Goal: Task Accomplishment & Management: Complete application form

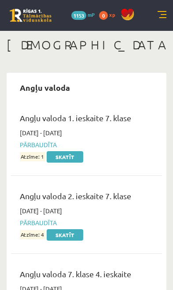
click at [158, 18] on link at bounding box center [162, 15] width 9 height 9
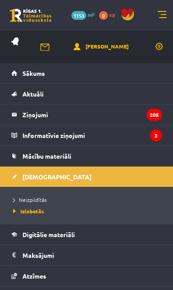
click at [55, 197] on link "Neizpildītās" at bounding box center [88, 200] width 151 height 8
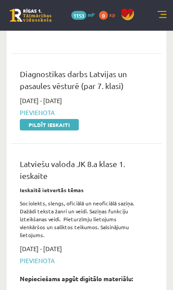
scroll to position [367, 0]
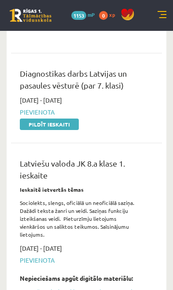
click at [65, 122] on link "Pildīt ieskaiti" at bounding box center [49, 124] width 59 height 11
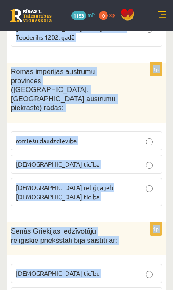
scroll to position [4069, 0]
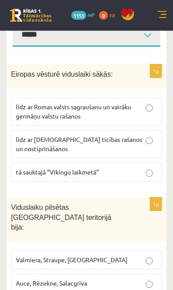
scroll to position [146, 0]
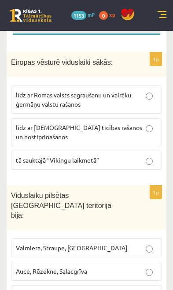
click at [149, 106] on p "līdz ar Romas valsts sagraušanu un vairāku ģermāņu valstu rašanos" at bounding box center [87, 99] width 142 height 19
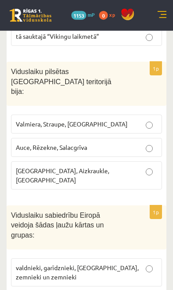
scroll to position [270, 0]
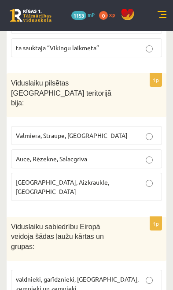
click at [144, 154] on label "Auce, Rēzekne, Salacgrīva" at bounding box center [86, 159] width 151 height 19
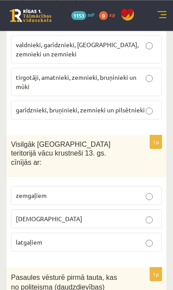
scroll to position [504, 0]
click at [140, 106] on span "garīdznieki, bruņinieki, zemnieki un pilsētnieki" at bounding box center [80, 110] width 129 height 8
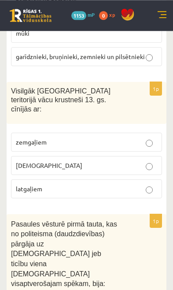
scroll to position [558, 0]
click at [132, 138] on p "zemgaļiem" at bounding box center [87, 142] width 142 height 9
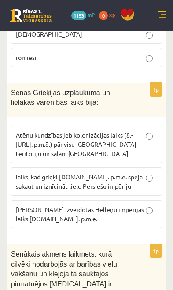
scroll to position [863, 0]
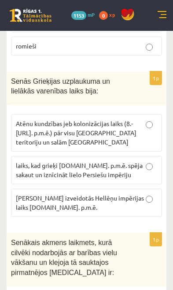
click at [139, 161] on p "laiks, kad grieķi 5.gs. p.m.ē. spēja sakaut un iznīcināt lielo Persiešu impēriju" at bounding box center [87, 170] width 142 height 19
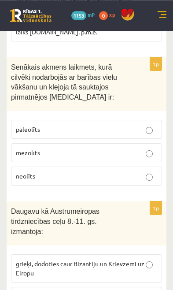
scroll to position [1039, 0]
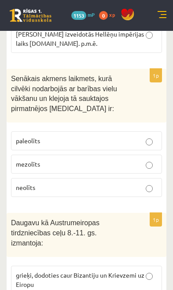
click at [139, 136] on p "paleolīts" at bounding box center [87, 140] width 142 height 9
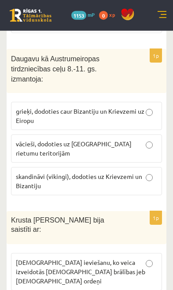
scroll to position [1203, 0]
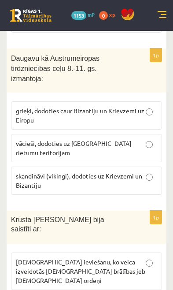
click at [96, 172] on span "skandināvi (vikingi), dodoties uz Krievzemi un Bizantiju" at bounding box center [79, 180] width 127 height 17
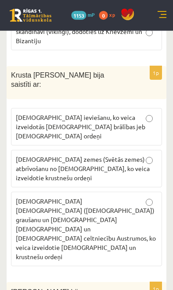
scroll to position [1349, 0]
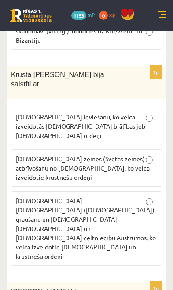
click at [141, 154] on p "Kristus zemes (Svētās zemes) atbrīvošanu no musulmaņiem, ko veica izveidotie kr…" at bounding box center [87, 168] width 142 height 28
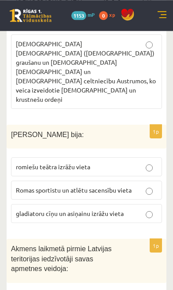
scroll to position [1506, 0]
click at [138, 209] on p "gladiatoru cīņu un asiņainu izrāžu vieta" at bounding box center [87, 213] width 142 height 9
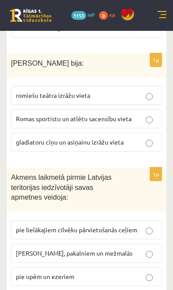
click at [127, 272] on p "pie upēm un ezeriem" at bounding box center [87, 276] width 142 height 9
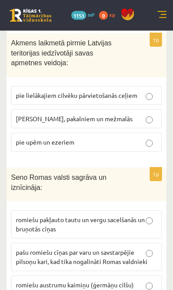
scroll to position [1716, 0]
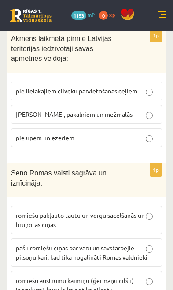
click at [116, 277] on span "romiešu austrumu kaimiņu (ģermāņu cilšu) iebrukumi, kuru laikā notika pilsētu, …" at bounding box center [75, 295] width 118 height 36
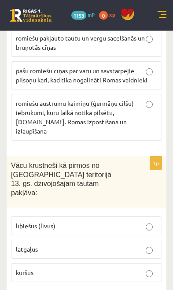
scroll to position [1894, 0]
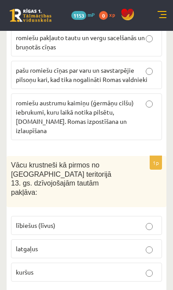
click at [136, 221] on p "lībiešus (līvus)" at bounding box center [87, 225] width 142 height 9
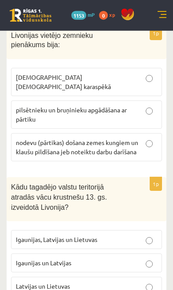
scroll to position [2166, 0]
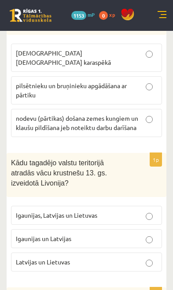
scroll to position [2190, 0]
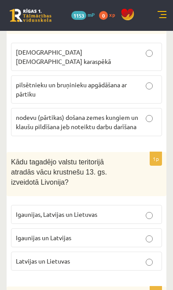
click at [141, 210] on p "Igaunijas, Latvijas un Lietuvas" at bounding box center [87, 214] width 142 height 9
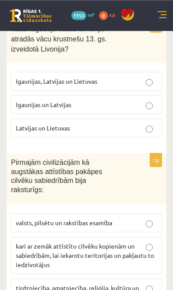
scroll to position [2324, 0]
click at [136, 218] on p "valsts, pilsētu un rakstības esamība" at bounding box center [87, 222] width 142 height 9
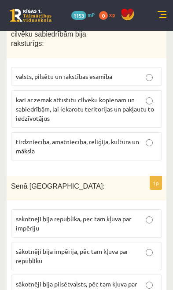
scroll to position [2487, 0]
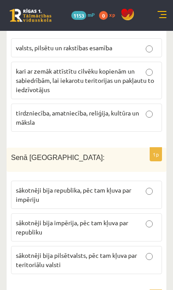
click at [131, 181] on label "sākotnēji bija republika, pēc tam kļuva par impēriju" at bounding box center [86, 195] width 151 height 28
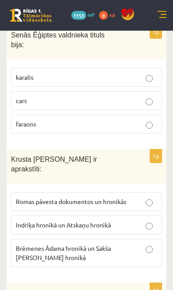
scroll to position [2753, 0]
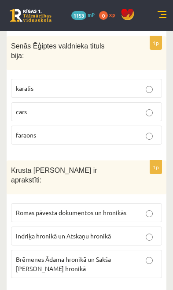
click at [137, 232] on p "Indriķa hronikā un Atskaņu hronikā" at bounding box center [87, 236] width 142 height 9
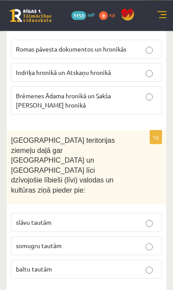
scroll to position [2917, 0]
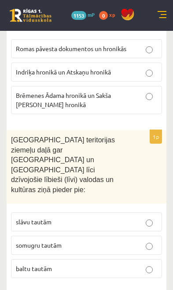
click at [144, 241] on p "somugru tautām" at bounding box center [87, 245] width 142 height 9
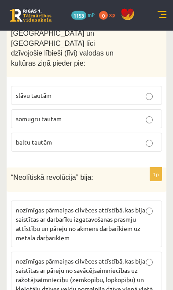
scroll to position [3044, 0]
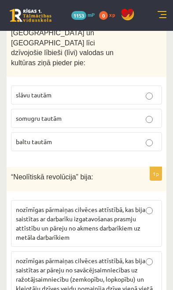
click at [143, 257] on span "nozīmīgas pārmaiņas cilvēces attīstībā, kas bija saistītas ar pāreju no savācēj…" at bounding box center [84, 275] width 137 height 36
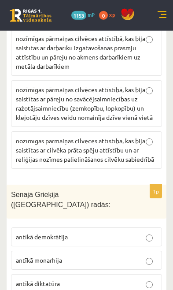
scroll to position [3216, 0]
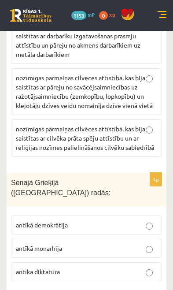
click at [147, 216] on label "antīkā demokrātija" at bounding box center [86, 225] width 151 height 19
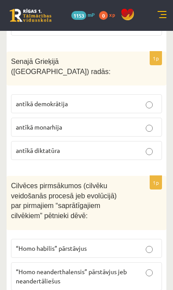
scroll to position [3342, 0]
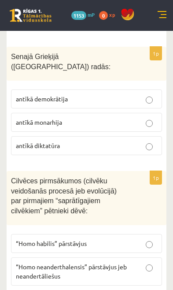
click at [131, 239] on p "“Homo habilis” pārstāvjus" at bounding box center [87, 243] width 142 height 9
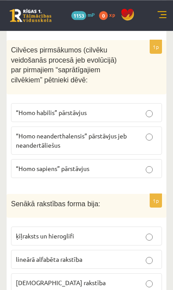
scroll to position [3484, 0]
click at [128, 232] on p "ķīļraksts un hieroglifi" at bounding box center [87, 236] width 142 height 9
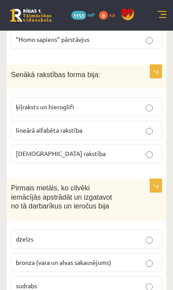
scroll to position [3615, 0]
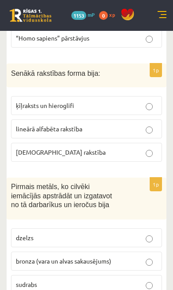
click at [141, 257] on p "bronza (vara un alvas sakausējums)" at bounding box center [87, 261] width 142 height 9
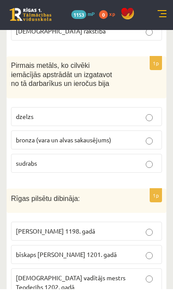
scroll to position [3736, 0]
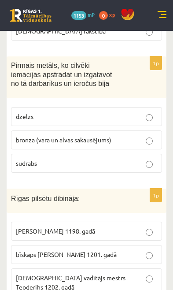
click at [134, 274] on p "Zobenbrāļu ordeņa vadītājs mestrs Teoderihs 1202. gadā" at bounding box center [87, 283] width 142 height 19
click at [106, 250] on p "bīskaps Alberts 1201. gadā" at bounding box center [87, 254] width 142 height 9
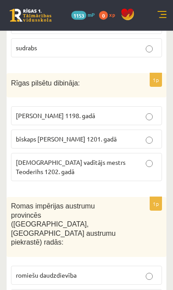
scroll to position [3852, 0]
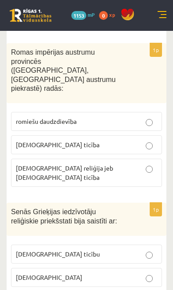
scroll to position [4007, 0]
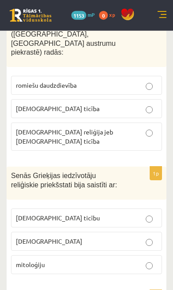
scroll to position [4069, 0]
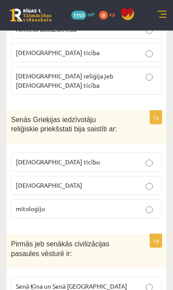
scroll to position [4099, 0]
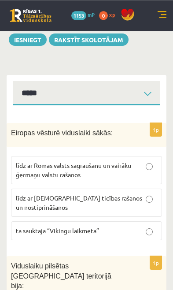
scroll to position [0, 0]
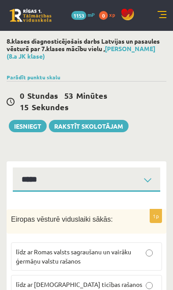
click at [37, 123] on button "Iesniegt" at bounding box center [28, 126] width 38 height 12
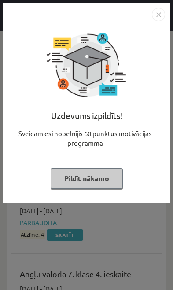
click at [114, 183] on button "Pildīt nākamo" at bounding box center [87, 179] width 72 height 20
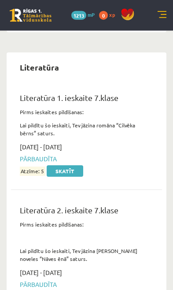
scroll to position [5084, 0]
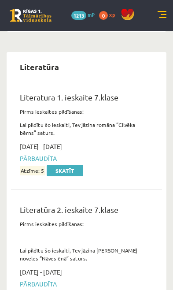
click at [166, 14] on link at bounding box center [162, 15] width 9 height 9
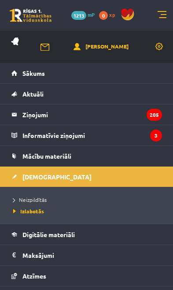
click at [45, 201] on span "Neizpildītās" at bounding box center [30, 199] width 34 height 7
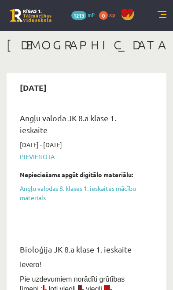
click at [165, 13] on link at bounding box center [162, 15] width 9 height 9
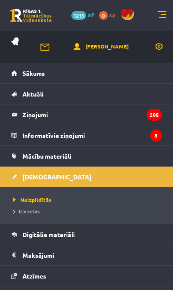
click at [67, 212] on link "Izlabotās" at bounding box center [88, 211] width 151 height 8
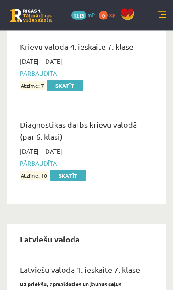
scroll to position [3324, 0]
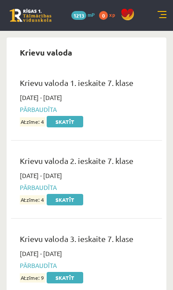
click at [165, 15] on link at bounding box center [162, 15] width 9 height 9
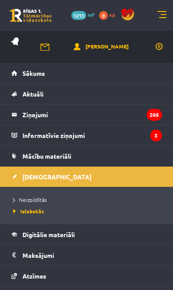
click at [101, 201] on link "Neizpildītās" at bounding box center [88, 200] width 151 height 8
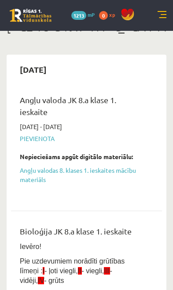
scroll to position [9, 0]
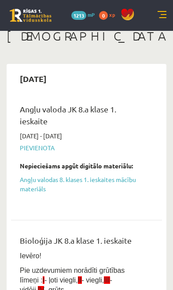
click at [122, 179] on link "Angļu valodas 8. klases 1. ieskaites mācību materiāls" at bounding box center [80, 184] width 120 height 19
click at [124, 184] on link "Angļu valodas 8. klases 1. ieskaites mācību materiāls" at bounding box center [80, 184] width 120 height 19
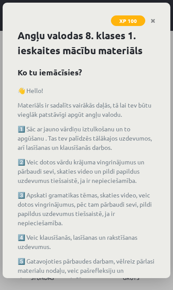
click at [158, 19] on link "Close" at bounding box center [153, 20] width 15 height 17
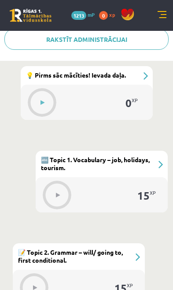
scroll to position [382, 0]
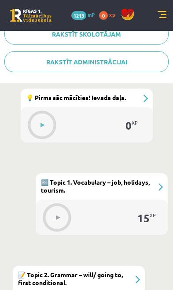
click at [50, 130] on button at bounding box center [43, 125] width 20 height 20
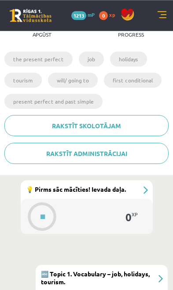
scroll to position [290, 0]
click at [46, 214] on button at bounding box center [43, 217] width 20 height 20
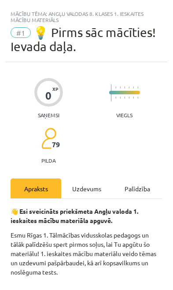
click at [100, 182] on div "Uzdevums" at bounding box center [86, 189] width 51 height 20
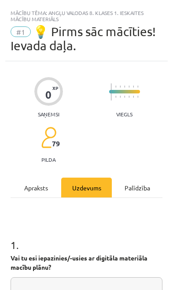
click at [90, 192] on div "Uzdevums" at bounding box center [86, 188] width 51 height 20
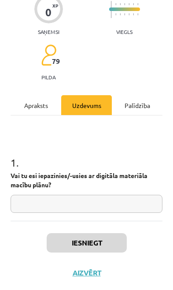
scroll to position [83, 0]
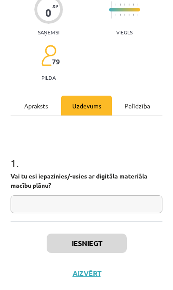
click at [108, 191] on div "1 . Vai tu esi iepazinies/-usies ar digitāla materiāla macību plānu?" at bounding box center [87, 178] width 152 height 72
click at [107, 206] on input "text" at bounding box center [87, 204] width 152 height 18
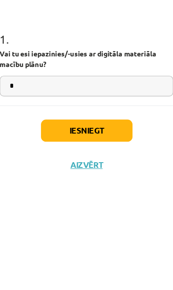
type input "*"
click at [97, 234] on button "Iesniegt" at bounding box center [87, 243] width 80 height 19
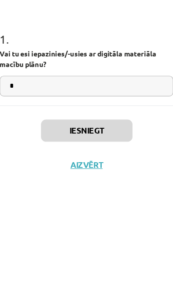
scroll to position [383, 0]
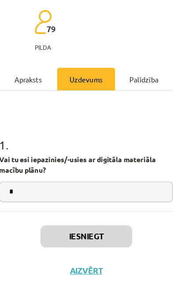
click at [82, 234] on button "Iesniegt" at bounding box center [87, 243] width 80 height 19
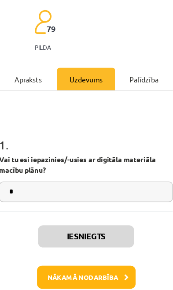
scroll to position [383, 0]
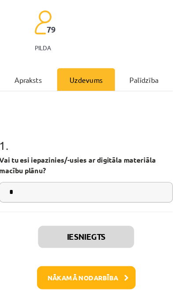
click at [79, 269] on button "Nākamā nodarbība" at bounding box center [87, 279] width 86 height 20
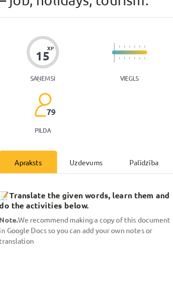
scroll to position [5, 0]
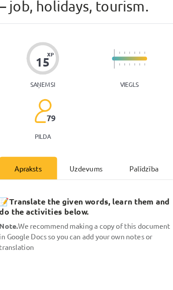
click at [79, 173] on div "Uzdevums" at bounding box center [86, 183] width 51 height 20
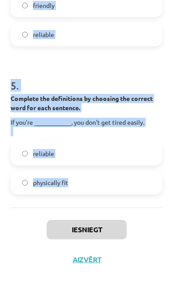
scroll to position [737, 0]
copy div "word for each sentence. If you’re ____________, you tell the truth. friendly ho…"
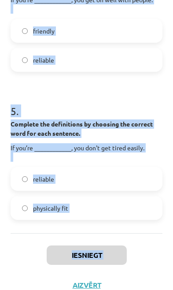
click at [14, 274] on div "Iesniegt Aizvērt" at bounding box center [87, 281] width 152 height 96
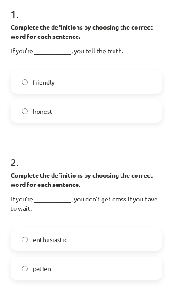
click at [112, 121] on label "honest" at bounding box center [86, 111] width 150 height 22
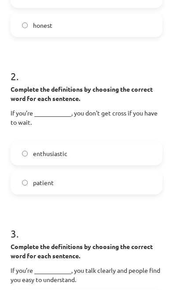
scroll to position [318, 0]
click at [114, 185] on label "patient" at bounding box center [86, 183] width 150 height 22
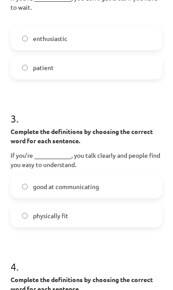
scroll to position [448, 0]
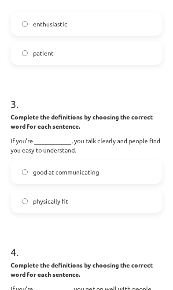
click at [139, 172] on label "good at communicating" at bounding box center [86, 172] width 150 height 22
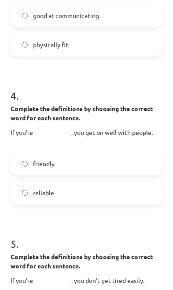
scroll to position [604, 0]
click at [121, 165] on label "friendly" at bounding box center [86, 164] width 150 height 22
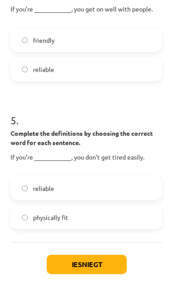
scroll to position [729, 0]
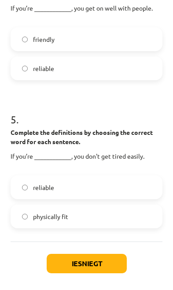
click at [97, 225] on label "physically fit" at bounding box center [86, 217] width 150 height 22
click at [94, 270] on button "Iesniegt" at bounding box center [87, 263] width 80 height 19
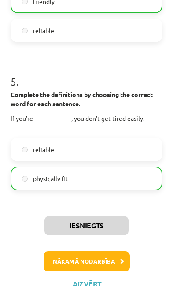
click at [92, 260] on button "Nākamā nodarbība" at bounding box center [87, 261] width 86 height 20
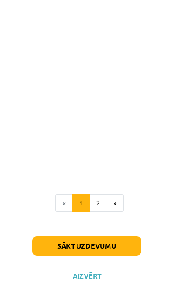
scroll to position [708, 0]
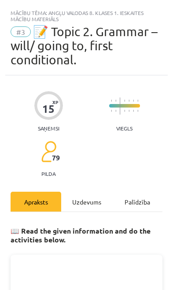
click at [92, 203] on div "Uzdevums" at bounding box center [86, 202] width 51 height 20
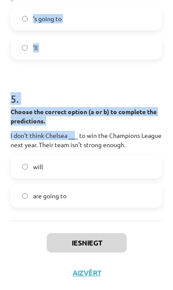
scroll to position [754, 0]
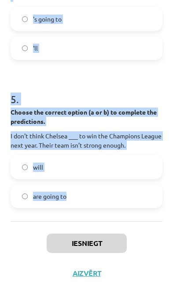
copy form "1 . Choose the correct option (a or b) to complete the predictions. I ___ to em…"
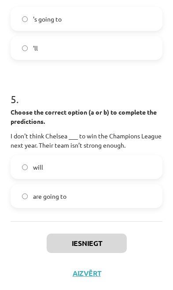
click at [131, 168] on label "will" at bounding box center [86, 167] width 150 height 22
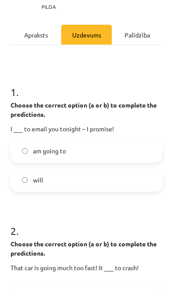
click at [127, 179] on label "will" at bounding box center [86, 180] width 150 height 22
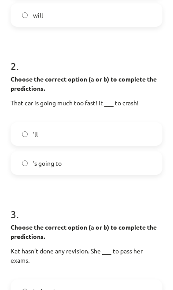
scroll to position [335, 0]
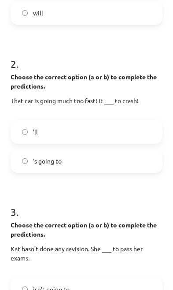
click at [139, 162] on label "'s going to" at bounding box center [86, 161] width 150 height 22
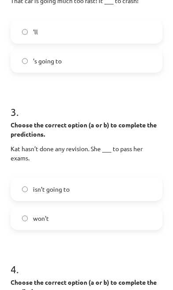
scroll to position [436, 0]
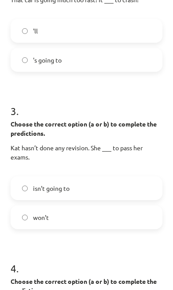
click at [139, 187] on label "isn’t going to" at bounding box center [86, 188] width 150 height 22
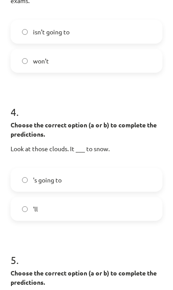
scroll to position [595, 0]
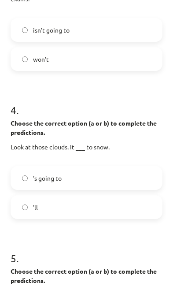
click at [149, 184] on label "'s going to" at bounding box center [86, 178] width 150 height 22
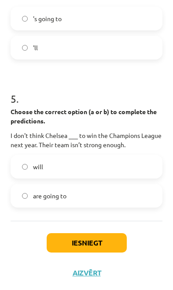
scroll to position [754, 0]
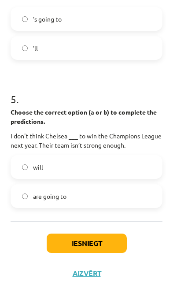
click at [110, 246] on button "Iesniegt" at bounding box center [87, 243] width 80 height 19
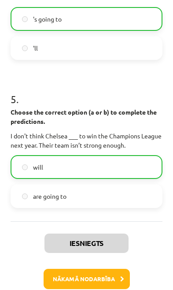
click at [111, 277] on button "Nākamā nodarbība" at bounding box center [87, 279] width 86 height 20
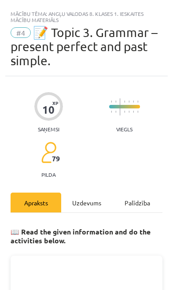
scroll to position [0, 0]
click at [84, 205] on div "Uzdevums" at bounding box center [86, 203] width 51 height 20
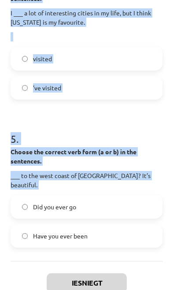
scroll to position [720, 0]
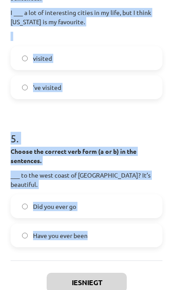
copy form "1 . Choose the correct verb form (a or b) in the sentences. My dad ___ about tw…"
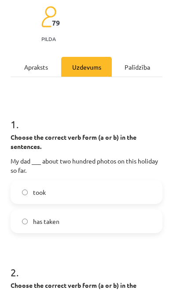
click at [86, 228] on label "has taken" at bounding box center [86, 221] width 150 height 22
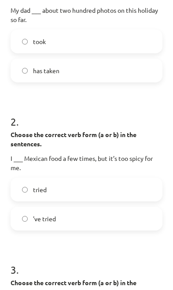
scroll to position [306, 0]
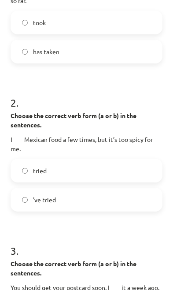
click at [122, 206] on label "'ve tried" at bounding box center [86, 200] width 150 height 22
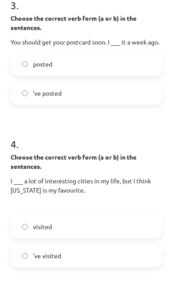
scroll to position [551, 0]
click at [132, 68] on label "posted" at bounding box center [86, 64] width 150 height 22
click at [104, 260] on label "'ve visited" at bounding box center [86, 256] width 150 height 22
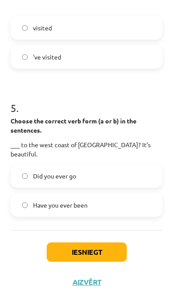
scroll to position [750, 0]
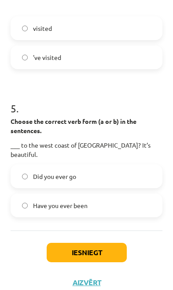
click at [139, 197] on label "Have you ever been" at bounding box center [86, 206] width 150 height 22
click at [111, 243] on button "Iesniegt" at bounding box center [87, 252] width 80 height 19
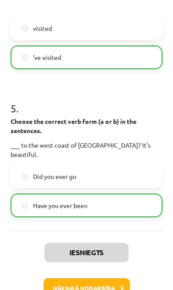
click at [102, 281] on button "Nākamā nodarbība" at bounding box center [87, 288] width 86 height 20
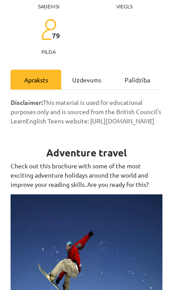
scroll to position [5, 0]
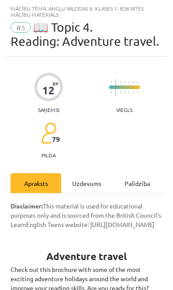
click at [94, 184] on div "Uzdevums" at bounding box center [86, 183] width 51 height 20
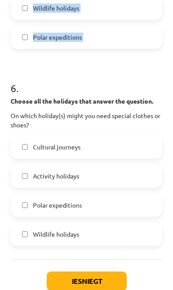
scroll to position [1214, 0]
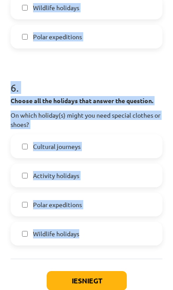
copy form "1 . Choose all the holidays that answer the question. On which holiday(s) can y…"
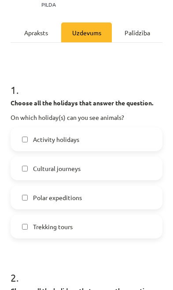
scroll to position [156, 0]
click at [114, 200] on label "Polar expeditions" at bounding box center [86, 198] width 150 height 22
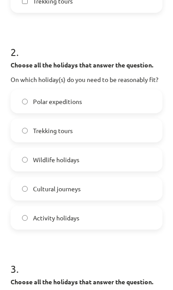
scroll to position [382, 0]
click at [138, 98] on label "Polar expeditions" at bounding box center [86, 101] width 150 height 22
click at [117, 126] on label "Trekking tours" at bounding box center [86, 131] width 150 height 22
click at [141, 99] on label "Polar expeditions" at bounding box center [86, 101] width 150 height 22
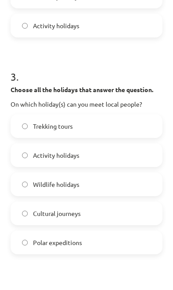
scroll to position [574, 0]
click at [135, 126] on label "Trekking tours" at bounding box center [86, 126] width 150 height 22
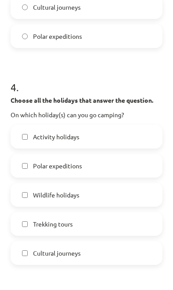
scroll to position [781, 0]
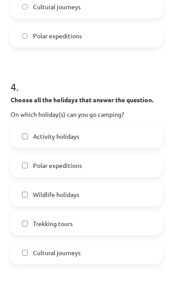
click at [107, 220] on label "Trekking tours" at bounding box center [86, 224] width 150 height 22
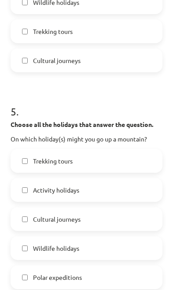
click at [129, 162] on label "Trekking tours" at bounding box center [86, 161] width 150 height 22
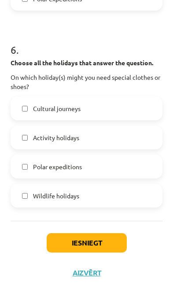
scroll to position [1252, 0]
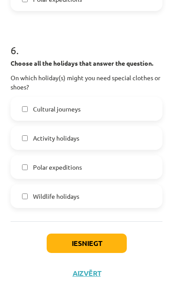
click at [138, 147] on label "Activity holidays" at bounding box center [86, 138] width 150 height 22
click at [107, 252] on button "Iesniegt" at bounding box center [87, 243] width 80 height 19
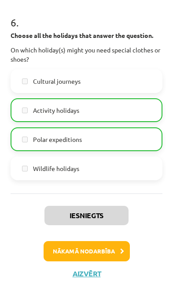
click at [110, 250] on button "Nākamā nodarbība" at bounding box center [87, 251] width 86 height 20
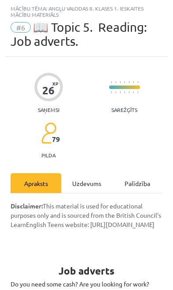
scroll to position [5, 0]
click at [94, 181] on div "Uzdevums" at bounding box center [86, 183] width 51 height 20
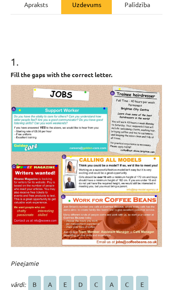
scroll to position [184, 0]
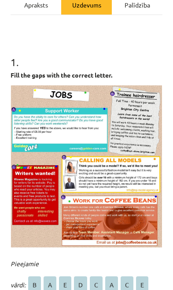
click at [109, 197] on img at bounding box center [87, 166] width 152 height 163
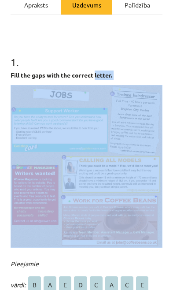
click at [153, 69] on div "1 . Fill the gaps with the correct letter. Pieejamie vārdi: B A E D C A C E 1. …" at bounding box center [87, 279] width 152 height 477
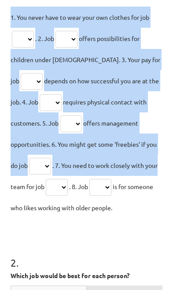
scroll to position [482, 0]
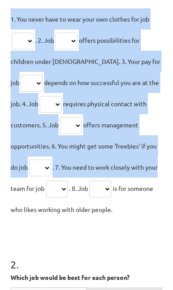
copy div "Pieejamie vārdi: B A E D C A C E 1. You never have to wear your own clothes for…"
click at [101, 244] on h1 "2 ." at bounding box center [87, 256] width 152 height 27
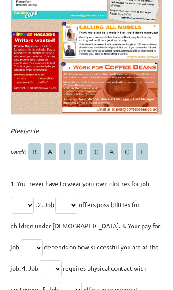
scroll to position [317, 0]
click at [21, 203] on select "* * * * * * * *" at bounding box center [23, 205] width 22 height 17
select select "*"
click at [62, 206] on select "* * * * * * * *" at bounding box center [67, 205] width 22 height 17
select select "*"
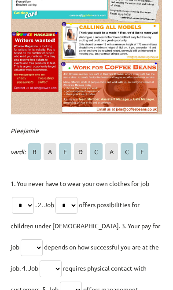
click at [43, 240] on select "* * * * * * * *" at bounding box center [32, 248] width 22 height 17
select select "*"
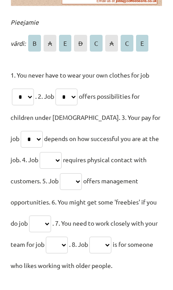
scroll to position [426, 0]
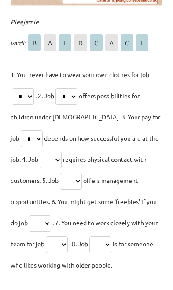
click at [40, 164] on select "* * * * * * * *" at bounding box center [51, 160] width 22 height 17
select select "*"
click at [60, 181] on select "* * * * * * * *" at bounding box center [71, 181] width 22 height 17
select select "*"
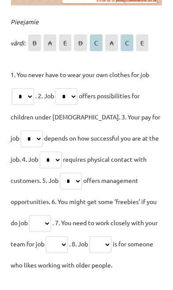
click at [51, 215] on select "* * * * * * * *" at bounding box center [40, 223] width 22 height 17
select select "*"
click at [68, 236] on select "* * * * * * * *" at bounding box center [57, 244] width 22 height 17
select select "*"
click at [90, 246] on select "* * * * * * * *" at bounding box center [101, 244] width 22 height 17
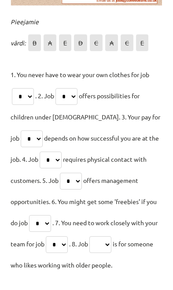
select select "*"
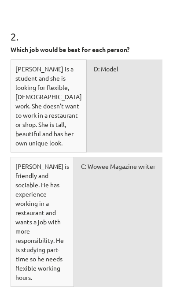
scroll to position [710, 0]
click at [17, 35] on h1 "2 ." at bounding box center [87, 28] width 152 height 27
click at [15, 32] on h1 "2 ." at bounding box center [87, 28] width 152 height 27
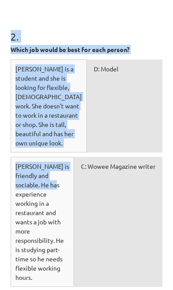
click at [68, 266] on div "Sam is friendly and sociable. He has experience working in a restaurant and wan…" at bounding box center [43, 222] width 64 height 130
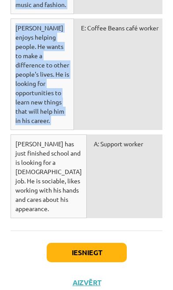
scroll to position [1062, 0]
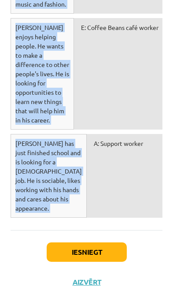
copy div "Which job would be best for each person? Sarah is a student and she is looking …"
click at [32, 246] on div "Iesniegt Aizvērt" at bounding box center [87, 278] width 152 height 96
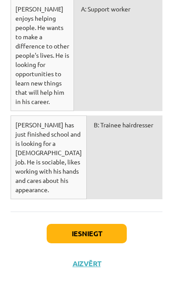
scroll to position [1080, 0]
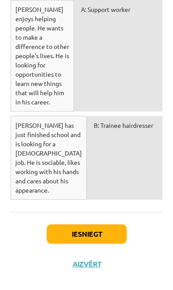
click at [101, 240] on button "Iesniegt" at bounding box center [87, 234] width 80 height 19
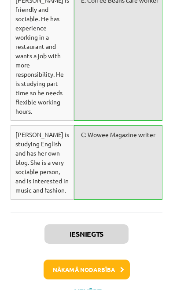
click at [82, 276] on button "Nākamā nodarbība" at bounding box center [87, 270] width 86 height 20
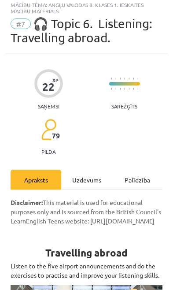
scroll to position [12, 0]
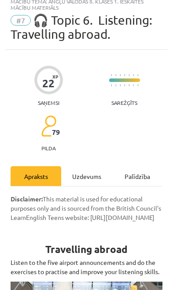
click at [90, 179] on div "Uzdevums" at bounding box center [86, 176] width 51 height 20
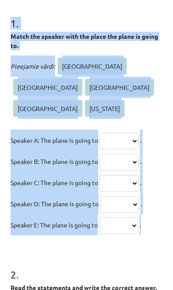
scroll to position [223, 0]
click at [139, 225] on select "****** ********* ***** **** ********" at bounding box center [118, 225] width 39 height 17
copy div "1 . Match the speaker with the place the plane is going to. Pieejamie vārdi: At…"
click at [139, 230] on select "****** ********* ***** **** ********" at bounding box center [118, 225] width 39 height 17
copy div "Match the speaker with the place the plane is going to. Pieejamie vārdi: Athens…"
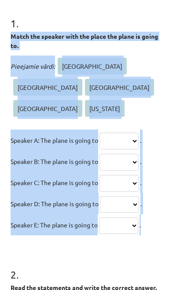
click at [96, 270] on h1 "2 ." at bounding box center [87, 266] width 152 height 27
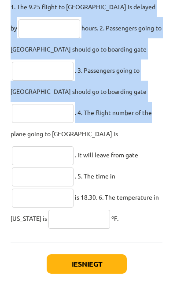
scroll to position [557, 0]
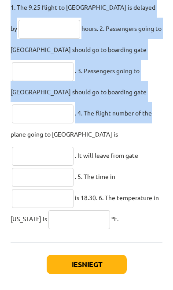
copy div "2 . Read the statements and write the correct answer. 🔔 Important: When complet…"
click at [26, 247] on div "Iesniegt Aizvērt" at bounding box center [87, 291] width 152 height 96
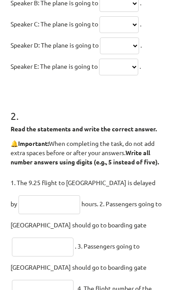
scroll to position [382, 0]
click at [65, 204] on input "text" at bounding box center [50, 204] width 62 height 19
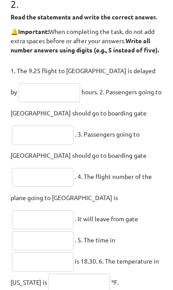
scroll to position [493, 0]
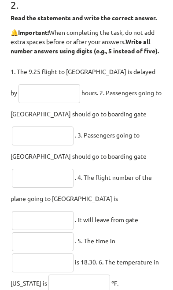
click at [35, 85] on input "text" at bounding box center [50, 93] width 62 height 19
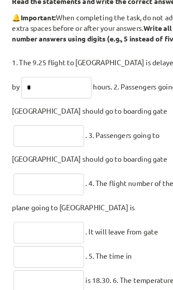
type input "*"
click at [31, 127] on input "text" at bounding box center [43, 136] width 62 height 19
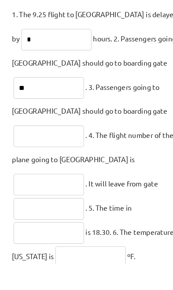
type input "**"
click at [74, 169] on input "text" at bounding box center [43, 178] width 62 height 19
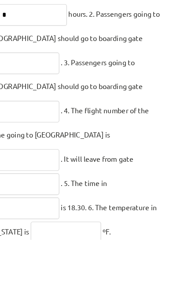
type input "**"
click at [14, 211] on input "text" at bounding box center [43, 220] width 62 height 19
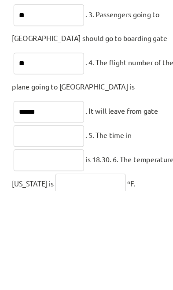
type input "******"
click at [26, 232] on input "text" at bounding box center [43, 241] width 62 height 19
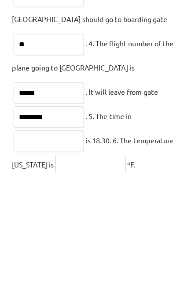
type input "********"
click at [23, 254] on input "text" at bounding box center [43, 263] width 62 height 19
type input "**"
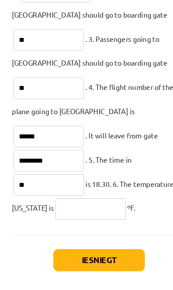
scroll to position [557, 0]
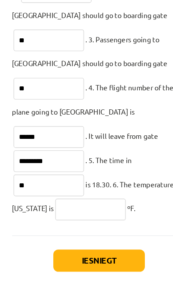
click at [104, 255] on button "Iesniegt" at bounding box center [87, 264] width 80 height 19
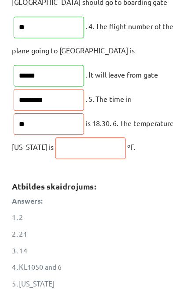
scroll to position [612, 0]
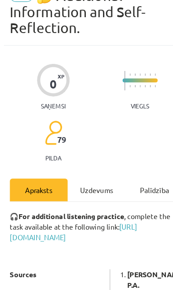
scroll to position [0, 11]
click at [79, 193] on div "Uzdevums" at bounding box center [85, 203] width 51 height 20
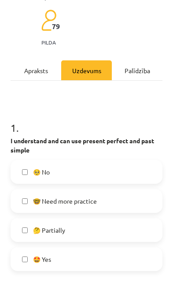
scroll to position [135, 0]
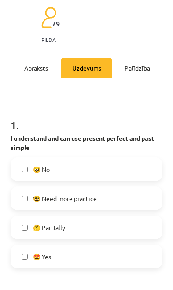
click at [98, 174] on label "🥺 No" at bounding box center [86, 169] width 150 height 22
click at [97, 208] on label "🤓 Need more practice" at bounding box center [86, 198] width 150 height 22
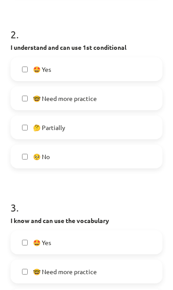
click at [102, 163] on label "🥺 No" at bounding box center [86, 157] width 150 height 22
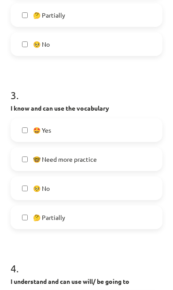
click at [89, 222] on label "🤔 Partially" at bounding box center [86, 217] width 150 height 22
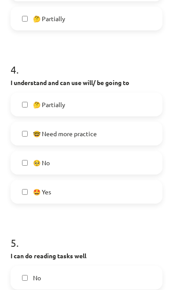
click at [103, 143] on label "🤓 Need more practice" at bounding box center [86, 134] width 150 height 22
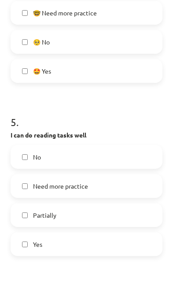
click at [107, 190] on label "Need more practice" at bounding box center [86, 186] width 150 height 22
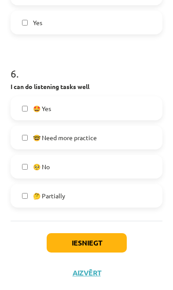
scroll to position [1062, 0]
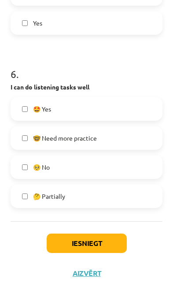
click at [98, 195] on label "🤔 Partially" at bounding box center [86, 196] width 150 height 22
click at [103, 244] on button "Iesniegt" at bounding box center [87, 243] width 80 height 19
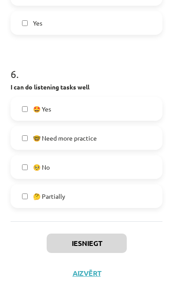
scroll to position [903, 0]
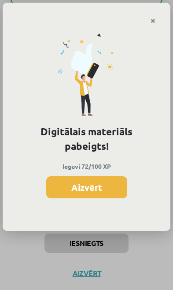
click at [76, 185] on button "Aizvērt" at bounding box center [86, 187] width 81 height 22
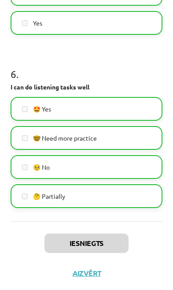
click at [86, 273] on button "Aizvērt" at bounding box center [87, 273] width 34 height 9
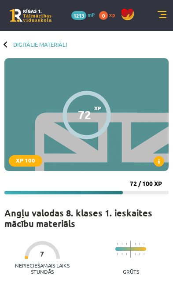
scroll to position [0, 0]
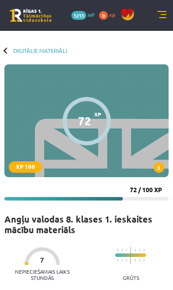
click at [160, 19] on link at bounding box center [162, 15] width 9 height 9
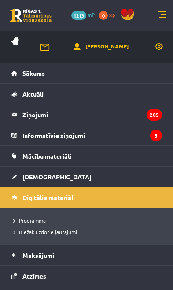
click at [75, 179] on link "[DEMOGRAPHIC_DATA]" at bounding box center [86, 177] width 151 height 20
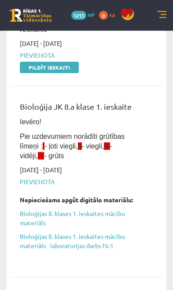
scroll to position [102, 0]
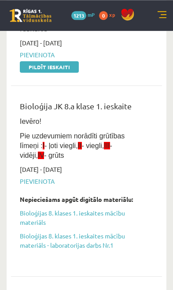
click at [107, 214] on link "Bioloģijas 8. klases 1. ieskaites mācību materiāls" at bounding box center [80, 218] width 120 height 19
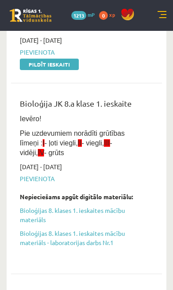
click at [109, 210] on link "Bioloģijas 8. klases 1. ieskaites mācību materiāls" at bounding box center [80, 215] width 120 height 19
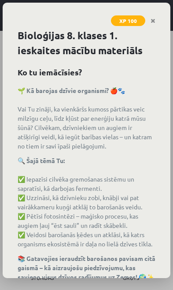
click at [154, 15] on link "Close" at bounding box center [153, 20] width 15 height 17
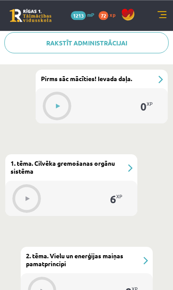
scroll to position [337, 0]
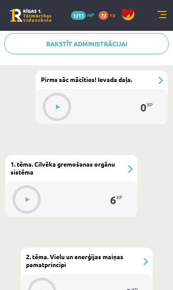
click at [59, 106] on icon at bounding box center [58, 107] width 4 height 5
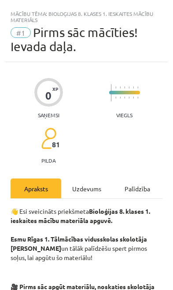
click at [93, 190] on div "Uzdevums" at bounding box center [86, 189] width 51 height 20
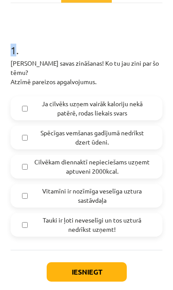
scroll to position [196, 0]
click at [98, 270] on button "Iesniegt" at bounding box center [87, 271] width 80 height 19
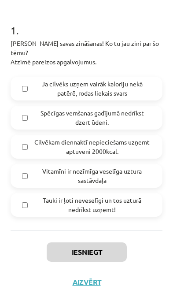
scroll to position [215, 0]
click at [133, 196] on span "Tauki ir ļoti neveselīgi un tos uzturā nedrīkst uzņemt!" at bounding box center [92, 205] width 118 height 19
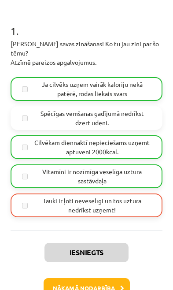
click at [28, 169] on label "Vitamīni ir nozīmīga veselīga uztura sastāvdaļa" at bounding box center [86, 176] width 150 height 22
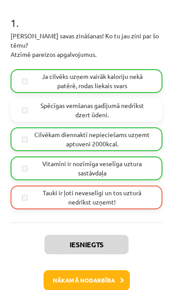
click at [96, 273] on button "Nākamā nodarbība" at bounding box center [87, 280] width 86 height 20
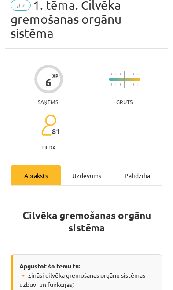
scroll to position [5, 0]
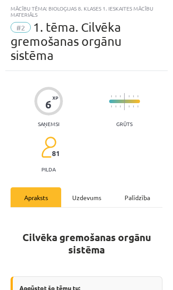
click at [71, 194] on div "Uzdevums" at bounding box center [86, 197] width 51 height 20
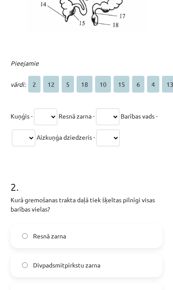
scroll to position [470, 0]
copy div "Pieejamie vārdi: 2 12 5 18 10 15 6 4 13 1 17 8 7 9 3 14 16 11 Kuņģis - * ** * *…"
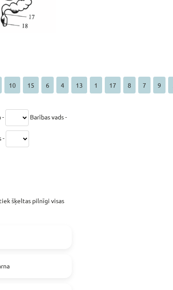
scroll to position [469, 90]
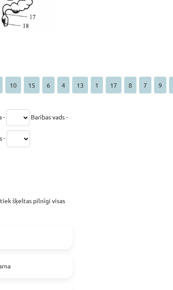
click at [99, 236] on div "Mācību tēma: Bioloģijas 8. klases 1. ieskaites mācību materiāls #2 1. tēma. Cil…" at bounding box center [86, 145] width 173 height 290
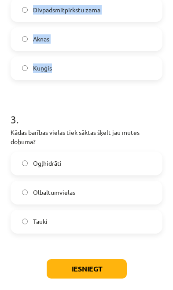
scroll to position [727, 0]
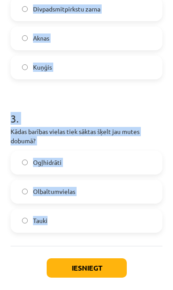
copy form "2 . Kurā gremošanas trakta daļā tiek šķeltas pilnīgi visas barības vielas? Resn…"
click at [157, 261] on div "Iesniegt Aizvērt" at bounding box center [87, 294] width 152 height 96
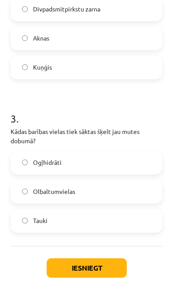
click at [59, 195] on span "Olbaltumvielas" at bounding box center [54, 191] width 42 height 9
click at [131, 11] on label "Divpadsmitpirkstu zarna" at bounding box center [86, 9] width 150 height 22
click at [89, 276] on button "Iesniegt" at bounding box center [87, 268] width 80 height 19
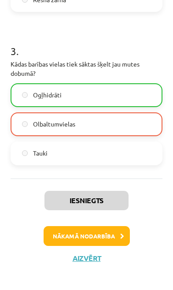
scroll to position [787, 0]
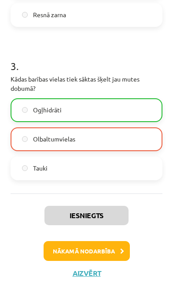
click at [108, 254] on button "Nākamā nodarbība" at bounding box center [87, 251] width 86 height 20
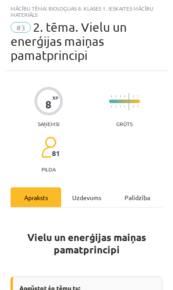
click at [87, 194] on div "Uzdevums" at bounding box center [86, 197] width 51 height 20
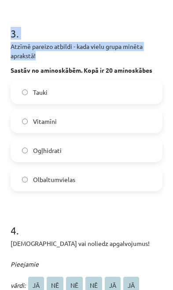
scroll to position [633, 0]
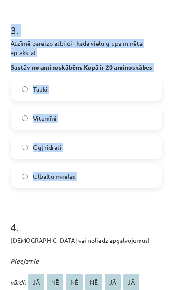
copy form "1 . Atzīmē pareizo atbildi - kada vielu grupa minēta aprakstā! Bioloģiski aktīv…"
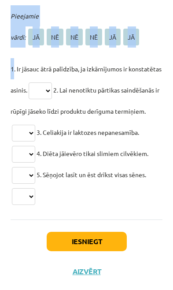
scroll to position [877, 0]
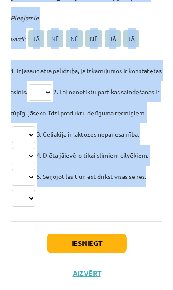
copy div "4 . Apstiprini vai noliedz apgalvojumus! Pieejamie vārdi: JĀ NĒ NĒ NĒ JĀ JĀ 1. …"
click at [156, 240] on div "Iesniegt Aizvērt" at bounding box center [87, 269] width 152 height 96
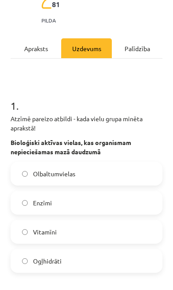
scroll to position [154, 0]
click at [104, 228] on label "Vitamīni" at bounding box center [86, 232] width 150 height 22
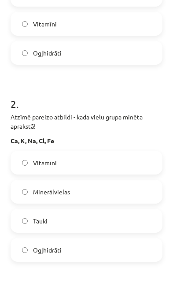
click at [131, 193] on label "Minerālvielas" at bounding box center [86, 192] width 150 height 22
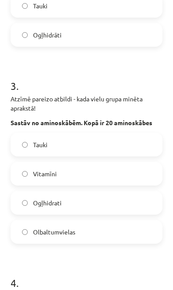
scroll to position [581, 0]
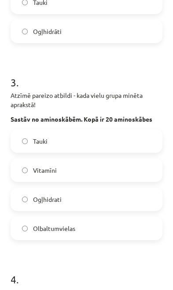
click at [111, 229] on label "Olbaltumvielas" at bounding box center [86, 228] width 150 height 22
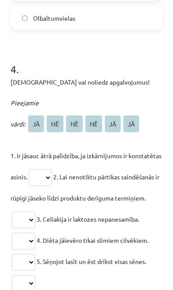
scroll to position [792, 0]
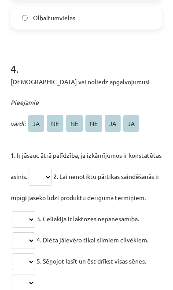
click at [52, 181] on select "** ** ** ** ** **" at bounding box center [40, 177] width 23 height 17
select select "**"
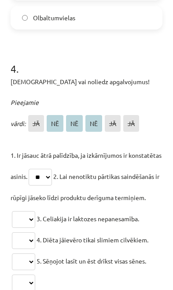
click at [35, 220] on select "** ** ** ** ** **" at bounding box center [23, 219] width 23 height 17
select select "**"
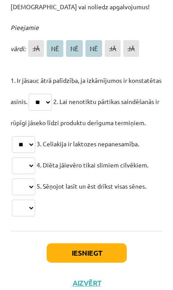
scroll to position [867, 0]
click at [35, 168] on select "** ** ** ** ** **" at bounding box center [23, 165] width 23 height 17
select select "**"
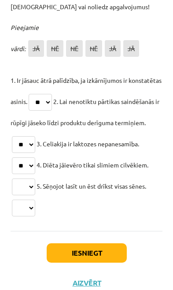
click at [35, 189] on select "** ** ** ** ** **" at bounding box center [23, 187] width 23 height 17
select select "**"
click at [35, 207] on select "** ** ** ** ** **" at bounding box center [23, 208] width 23 height 17
select select "**"
click at [99, 253] on button "Iesniegt" at bounding box center [87, 253] width 80 height 19
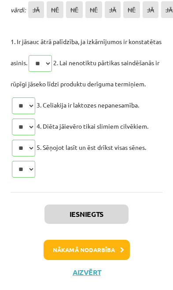
scroll to position [905, 0]
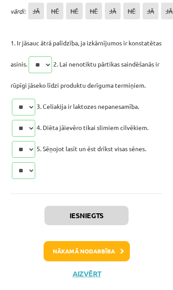
click at [99, 254] on button "Nākamā nodarbība" at bounding box center [87, 251] width 86 height 20
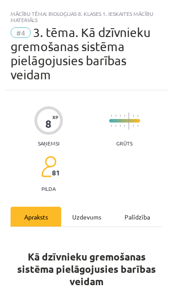
scroll to position [0, 0]
click at [94, 218] on div "Uzdevums" at bounding box center [86, 217] width 51 height 20
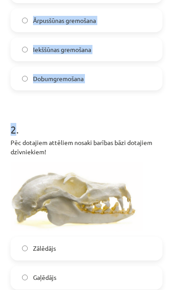
scroll to position [322, 0]
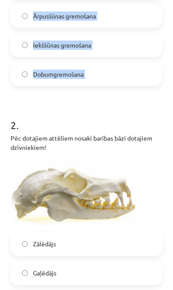
copy div "1 . Kā sauc barības sagremošanu vakuolās šūnas iekšienē? Kuņģa gremošana Ārpusš…"
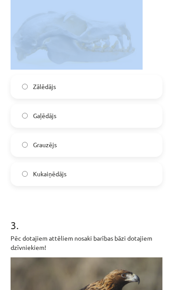
scroll to position [481, 0]
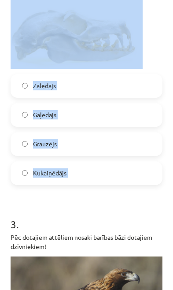
copy form "1 . Kā sauc barības sagremošanu vakuolās šūnas iekšienē? Kuņģa gremošana Ārpusš…"
click at [117, 216] on h1 "3 ." at bounding box center [87, 216] width 152 height 27
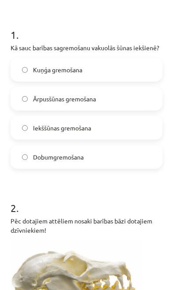
scroll to position [231, 0]
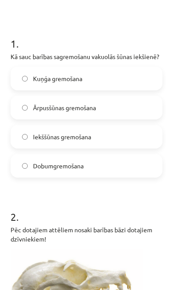
click at [131, 138] on label "Iekššūnas gremošana" at bounding box center [86, 137] width 150 height 22
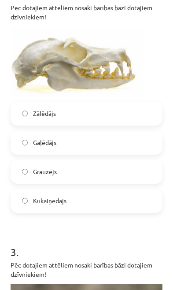
click at [116, 168] on label "Grauzējs" at bounding box center [86, 172] width 150 height 22
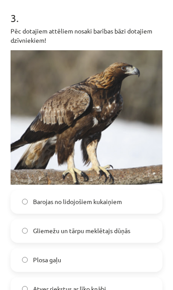
click at [90, 260] on label "Plosa gaļu" at bounding box center [86, 260] width 150 height 22
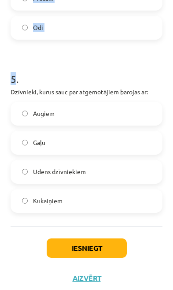
scroll to position [1125, 0]
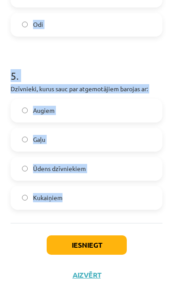
copy form "4 . Kuriem kukaiņiem ir dūrējsūcējtipa mutes orgāni? Tauriņi Vaboles Prusaki Od…"
click at [127, 235] on div "Iesniegt Aizvērt" at bounding box center [87, 271] width 152 height 96
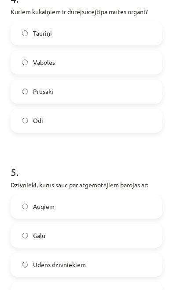
click at [125, 127] on label "Odi" at bounding box center [86, 121] width 150 height 22
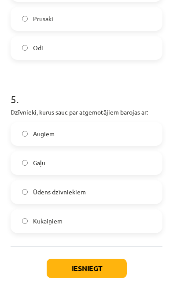
scroll to position [1103, 0]
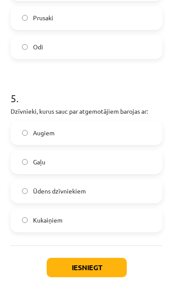
click at [131, 138] on label "Augiem" at bounding box center [86, 133] width 150 height 22
click at [67, 277] on button "Iesniegt" at bounding box center [87, 267] width 80 height 19
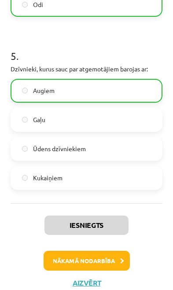
click at [60, 265] on button "Nākamā nodarbība" at bounding box center [87, 261] width 86 height 20
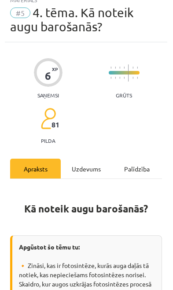
scroll to position [11, 0]
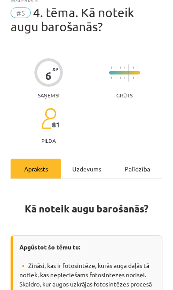
click at [96, 168] on div "Uzdevums" at bounding box center [86, 169] width 51 height 20
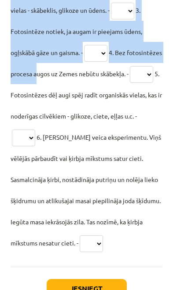
scroll to position [366, 0]
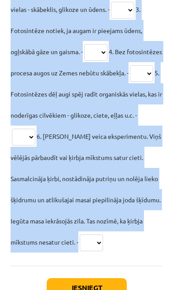
click at [101, 184] on p "1. Lai notiktu fotosintēze nav nepieciešama gaisma. - ** ** ** ** ** ** 2. Foto…" at bounding box center [87, 104] width 152 height 296
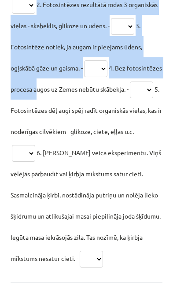
scroll to position [352, 0]
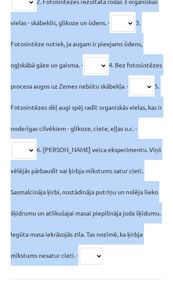
click at [132, 278] on div "1 . Apstiprini vai noliedz apgalvojumus! Pieejamie vārdi: NĒ JĀ NĒ JĀ NĒ JĀ 1. …" at bounding box center [87, 62] width 152 height 433
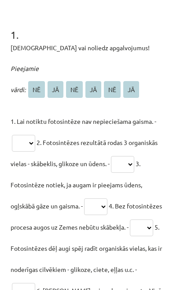
scroll to position [211, 0]
click at [21, 145] on select "** ** ** ** ** **" at bounding box center [23, 143] width 23 height 17
select select "**"
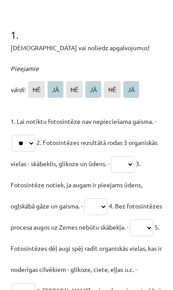
click at [130, 167] on select "** ** ** ** ** **" at bounding box center [122, 164] width 23 height 17
select select "**"
click at [101, 211] on select "** ** ** ** ** **" at bounding box center [95, 207] width 23 height 17
select select "**"
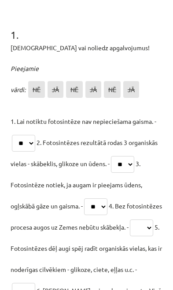
click at [130, 236] on select "** ** ** ** ** **" at bounding box center [141, 228] width 23 height 17
select select "**"
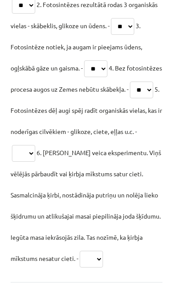
scroll to position [355, 0]
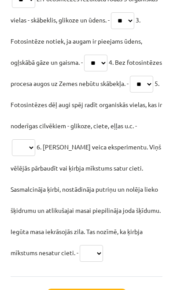
click at [35, 151] on select "** ** ** ** ** **" at bounding box center [23, 147] width 23 height 17
select select "**"
click at [99, 248] on select "** ** ** ** ** **" at bounding box center [91, 253] width 23 height 17
click at [95, 251] on select "** ** ** ** ** **" at bounding box center [91, 253] width 23 height 17
select select "**"
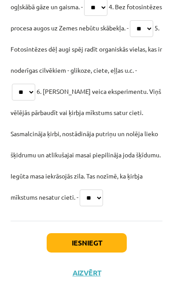
scroll to position [410, 0]
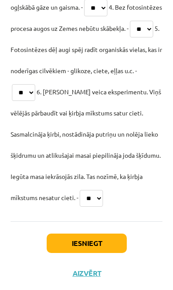
click at [109, 247] on button "Iesniegt" at bounding box center [87, 243] width 80 height 19
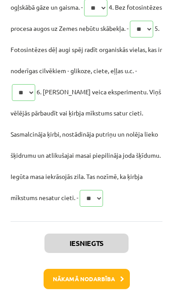
click at [105, 281] on button "Nākamā nodarbība" at bounding box center [87, 279] width 86 height 20
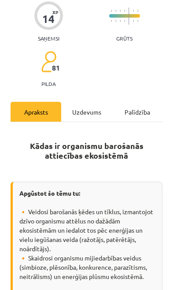
scroll to position [5, 0]
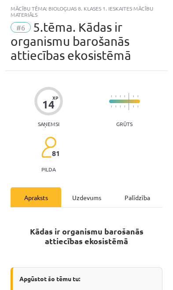
click at [91, 196] on div "Uzdevums" at bounding box center [86, 197] width 51 height 20
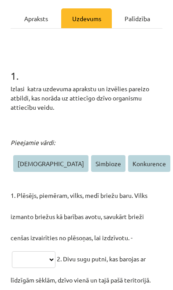
scroll to position [185, 0]
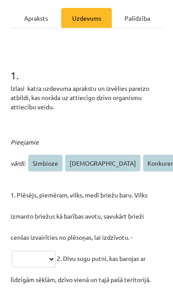
click at [15, 77] on h1 "1 ." at bounding box center [87, 67] width 152 height 27
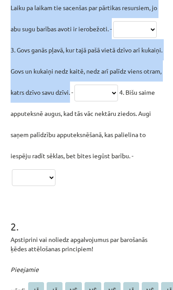
scroll to position [478, 0]
click at [140, 199] on form "**********" at bounding box center [87, 152] width 152 height 784
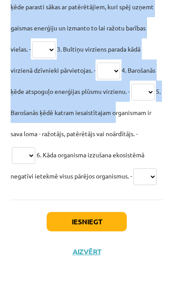
scroll to position [836, 0]
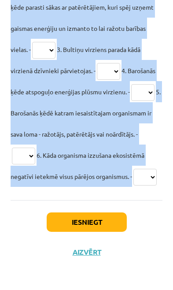
copy div "2 . Apstiprini vai noliedz apgalvojumus par barošanās ķēdes attēlošanas princip…"
click at [144, 247] on div "Iesniegt Aizvērt" at bounding box center [87, 248] width 152 height 96
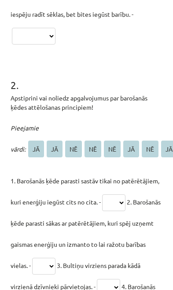
scroll to position [620, 0]
click at [117, 201] on select "** ** ** ** ** ** ** ** **" at bounding box center [113, 203] width 23 height 17
select select "**"
click at [56, 267] on select "** ** ** ** ** ** ** ** **" at bounding box center [43, 266] width 23 height 17
select select "**"
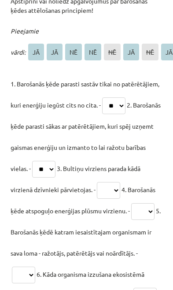
scroll to position [717, 0]
click at [120, 191] on select "** ** ** ** ** ** ** ** **" at bounding box center [108, 190] width 23 height 17
select select "**"
click at [131, 220] on select "** ** ** ** ** ** ** ** **" at bounding box center [142, 211] width 23 height 17
select select "**"
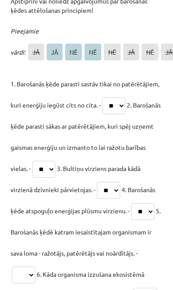
click at [35, 275] on select "** ** ** ** ** ** ** ** **" at bounding box center [23, 275] width 23 height 17
click at [35, 279] on select "** ** ** ** ** ** ** ** **" at bounding box center [23, 275] width 23 height 17
select select "**"
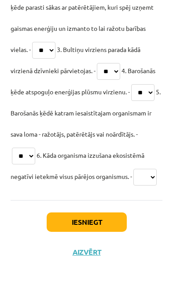
scroll to position [836, 0]
click at [134, 186] on select "** ** ** ** ** ** ** ** **" at bounding box center [145, 177] width 23 height 17
select select "**"
click at [84, 232] on button "Iesniegt" at bounding box center [87, 222] width 80 height 19
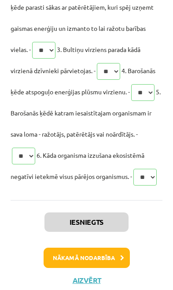
click at [96, 268] on button "Nākamā nodarbība" at bounding box center [87, 258] width 86 height 20
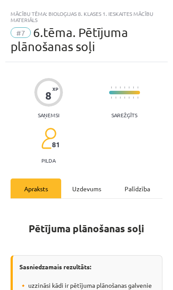
scroll to position [0, 0]
click at [91, 189] on div "Uzdevums" at bounding box center [86, 189] width 51 height 20
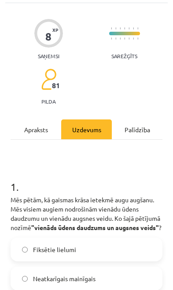
scroll to position [59, 0]
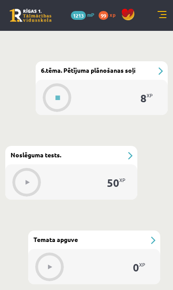
scroll to position [916, 0]
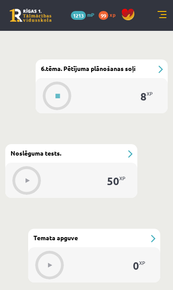
click at [62, 92] on button at bounding box center [58, 96] width 20 height 20
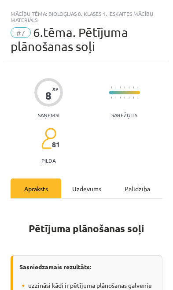
click at [90, 192] on div "Uzdevums" at bounding box center [86, 189] width 51 height 20
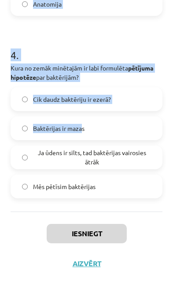
scroll to position [776, 0]
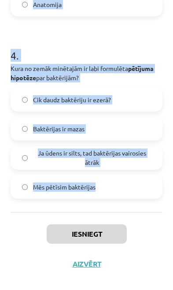
copy form "1 . Mēs pētām, kā gaismas krāsa ietekmē augu augšanu. Mēs visiem augiem nodroši…"
click at [146, 245] on div "Iesniegt Aizvērt" at bounding box center [87, 260] width 152 height 96
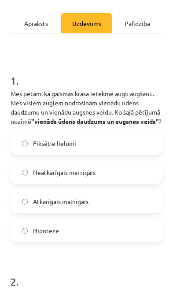
click at [130, 154] on label "Fiksētie lielumi" at bounding box center [86, 143] width 150 height 22
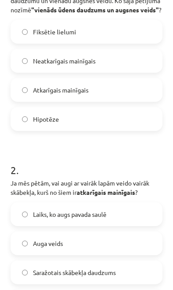
scroll to position [276, 0]
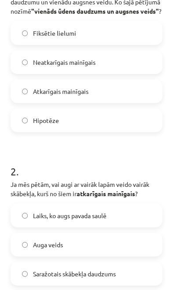
click at [98, 277] on label "Saražotais skābekļa daudzums" at bounding box center [86, 274] width 150 height 22
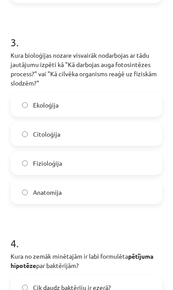
click at [115, 174] on label "Fizioloģija" at bounding box center [86, 163] width 150 height 22
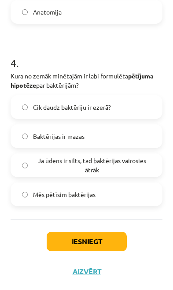
scroll to position [768, 0]
click at [131, 175] on span "Ja ūdens ir silts, tad baktērijas vairosies ātrāk" at bounding box center [92, 165] width 118 height 19
click at [58, 251] on button "Iesniegt" at bounding box center [87, 241] width 80 height 19
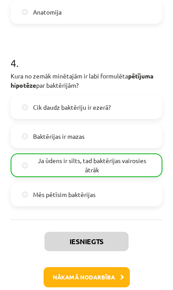
click at [105, 280] on button "Nākamā nodarbība" at bounding box center [87, 277] width 86 height 20
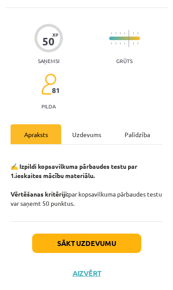
click at [93, 139] on div "Uzdevums" at bounding box center [86, 134] width 51 height 20
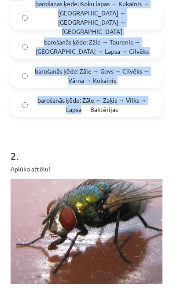
scroll to position [268, 0]
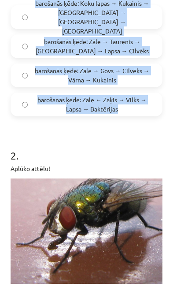
copy div "1 . Zemāk ir dotas četras barošanās ķēdes, kurās katrā ir pieci organismi. Izvē…"
click at [140, 153] on h1 "2 ." at bounding box center [87, 147] width 152 height 27
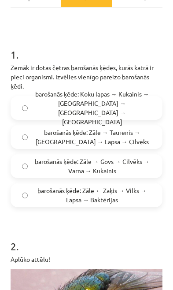
scroll to position [178, 0]
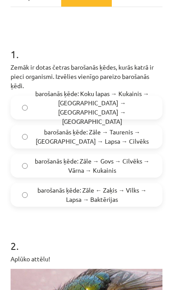
click at [139, 112] on span "barošanās ķēde: Koku lapas → Kukainis → [GEOGRAPHIC_DATA] → [GEOGRAPHIC_DATA] →…" at bounding box center [92, 107] width 118 height 37
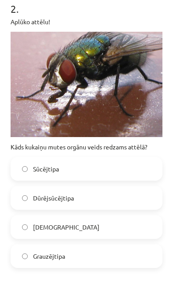
scroll to position [415, 0]
click at [93, 225] on label "[DEMOGRAPHIC_DATA]" at bounding box center [86, 227] width 150 height 22
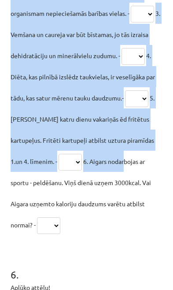
scroll to position [1322, 0]
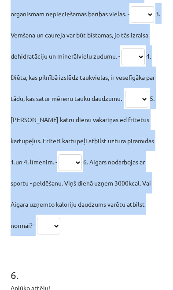
copy form "8 . Loremipsumdolorsi ametc adipiscinge seddoe, temp inci utlab etdoloremag. Al…"
click at [84, 261] on h1 "6 ." at bounding box center [87, 267] width 152 height 27
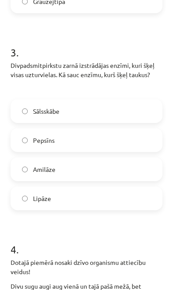
scroll to position [670, 0]
click at [123, 200] on label "Lipāze" at bounding box center [86, 198] width 150 height 22
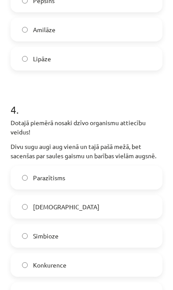
scroll to position [810, 0]
click at [111, 263] on label "Konkurence" at bounding box center [86, 265] width 150 height 22
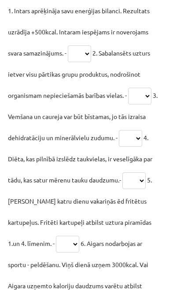
scroll to position [1241, 3]
click at [85, 59] on select "** ** ** ** ** ** ** ** ** **" at bounding box center [79, 53] width 23 height 17
select select "**"
click at [143, 99] on select "** ** ** ** ** ** ** ** ** **" at bounding box center [139, 96] width 23 height 17
click at [141, 97] on select "** ** ** ** ** ** ** ** ** **" at bounding box center [139, 96] width 23 height 17
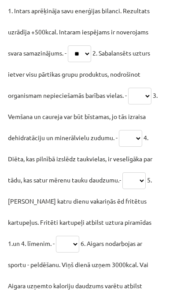
select select "**"
click at [133, 138] on select "** ** ** ** ** ** ** ** ** **" at bounding box center [130, 138] width 23 height 17
select select "**"
click at [135, 178] on select "** ** ** ** ** ** ** ** ** **" at bounding box center [134, 180] width 23 height 17
select select "**"
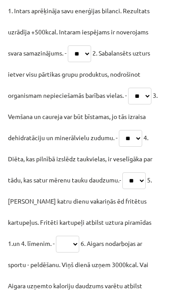
click at [58, 247] on select "** ** ** ** ** ** ** ** ** **" at bounding box center [67, 244] width 23 height 17
select select "**"
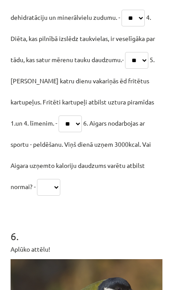
scroll to position [1361, 0]
click at [37, 189] on select "** ** ** ** ** ** ** ** ** **" at bounding box center [48, 187] width 23 height 17
select select "**"
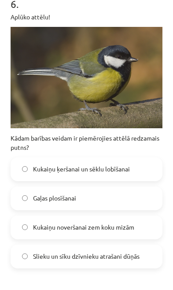
scroll to position [1599, 0]
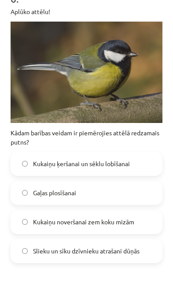
click at [102, 194] on label "Gaļas plosīšanai" at bounding box center [86, 193] width 150 height 22
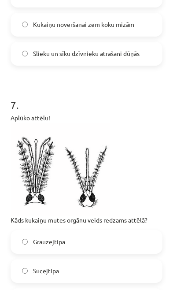
scroll to position [1796, 0]
click at [88, 243] on label "Grauzējtipa" at bounding box center [86, 242] width 150 height 22
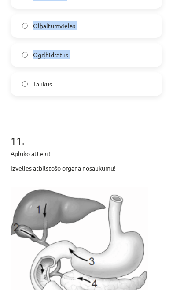
scroll to position [2866, 0]
copy form "**********"
click at [134, 124] on h1 "11 ." at bounding box center [87, 132] width 152 height 27
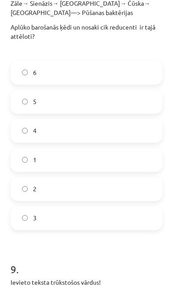
scroll to position [2187, 0]
click at [98, 161] on label "1" at bounding box center [86, 160] width 150 height 22
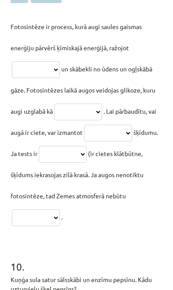
scroll to position [2552, 0]
click at [50, 74] on select "**********" at bounding box center [36, 69] width 48 height 17
select select "*******"
click at [88, 107] on select "**********" at bounding box center [78, 112] width 48 height 17
select select "*********"
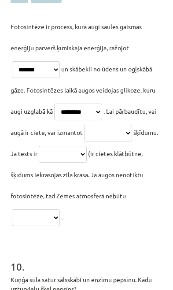
click at [117, 135] on select "**********" at bounding box center [108, 133] width 48 height 17
select select "**********"
click at [87, 155] on select "**********" at bounding box center [63, 154] width 48 height 17
select select "********"
click at [54, 215] on select "**********" at bounding box center [36, 218] width 48 height 17
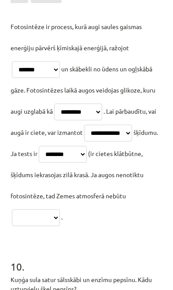
select select "*********"
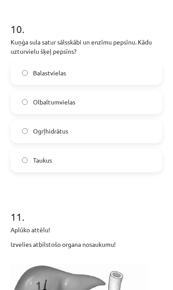
scroll to position [2789, 0]
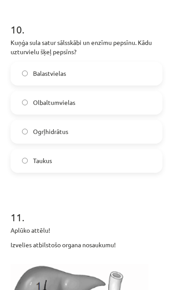
click at [129, 106] on label "Olbaltumvielas" at bounding box center [86, 103] width 150 height 22
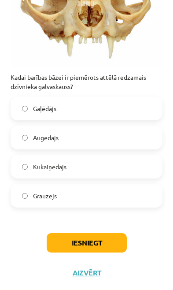
scroll to position [3432, 0]
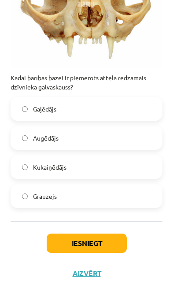
click at [129, 139] on label "Augēdājs" at bounding box center [86, 138] width 150 height 22
click at [101, 250] on button "Iesniegt" at bounding box center [87, 243] width 80 height 19
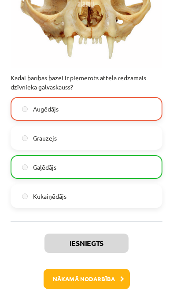
click at [104, 287] on button "Nākamā nodarbība" at bounding box center [87, 279] width 86 height 20
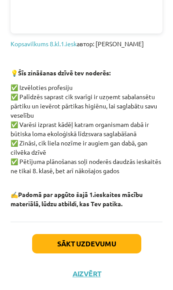
click at [109, 246] on button "Sākt uzdevumu" at bounding box center [86, 243] width 109 height 19
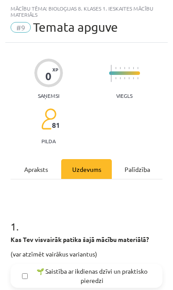
scroll to position [5, 0]
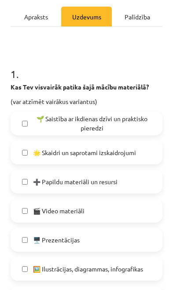
click at [101, 186] on span "➕ Papildu materiāli un resursi" at bounding box center [75, 181] width 85 height 9
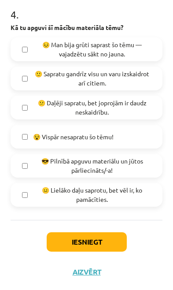
scroll to position [729, 0]
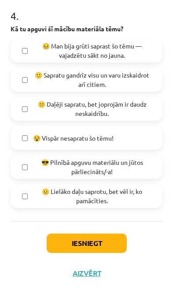
click at [108, 172] on span "😎 Pilnībā apguvu materiālu un jūtos pārliecināts/-a!" at bounding box center [92, 167] width 118 height 19
click at [107, 239] on button "Iesniegt" at bounding box center [87, 243] width 80 height 19
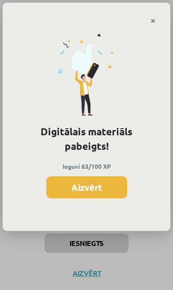
click at [107, 184] on button "Aizvērt" at bounding box center [86, 187] width 81 height 22
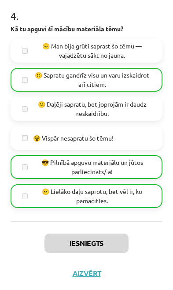
click at [94, 266] on div "Iesniegts Aizvērt" at bounding box center [87, 269] width 152 height 96
click at [90, 276] on button "Aizvērt" at bounding box center [87, 273] width 34 height 9
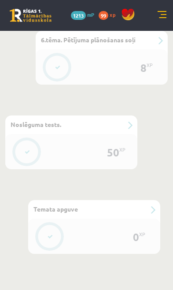
click at [165, 13] on link at bounding box center [162, 15] width 9 height 9
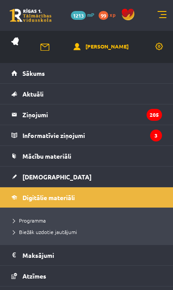
click at [94, 180] on link "[DEMOGRAPHIC_DATA]" at bounding box center [86, 177] width 151 height 20
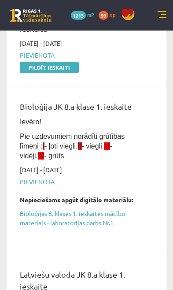
scroll to position [105, 0]
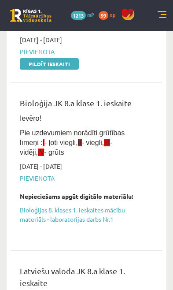
click at [101, 216] on link "Bioloģijas 8. klases 1. ieskaites mācību materiāls - laboratorijas darbs Nr.1" at bounding box center [80, 215] width 120 height 19
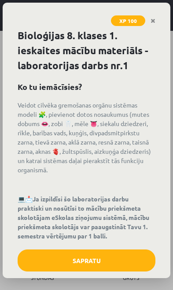
click at [160, 19] on link "Close" at bounding box center [153, 20] width 15 height 17
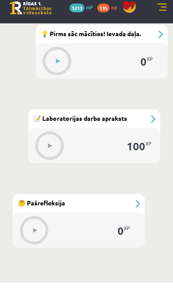
scroll to position [376, 0]
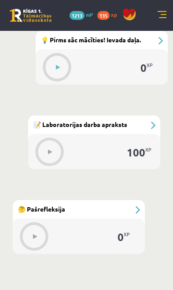
click at [65, 65] on button at bounding box center [58, 67] width 20 height 20
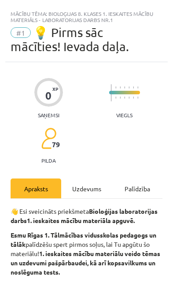
click at [92, 188] on div "Uzdevums" at bounding box center [86, 189] width 51 height 20
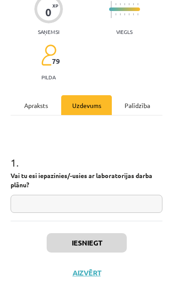
scroll to position [83, 0]
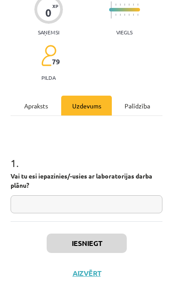
click at [86, 197] on input "text" at bounding box center [87, 204] width 152 height 18
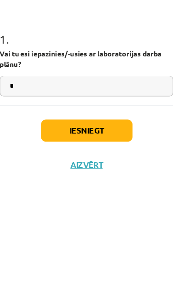
type input "*"
click at [86, 234] on button "Iesniegt" at bounding box center [87, 243] width 80 height 19
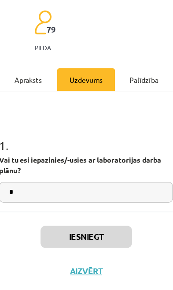
click at [70, 234] on button "Iesniegt" at bounding box center [87, 243] width 80 height 19
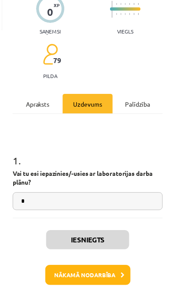
scroll to position [393, 0]
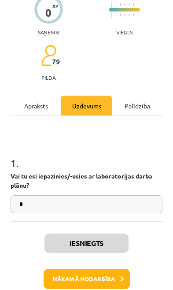
click at [75, 273] on button "Nākamā nodarbība" at bounding box center [87, 279] width 86 height 20
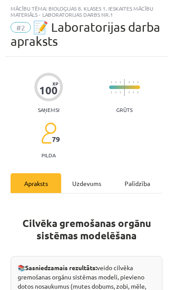
click at [94, 183] on div "Uzdevums" at bounding box center [86, 183] width 51 height 20
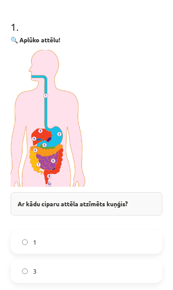
scroll to position [219, 0]
click at [116, 94] on p at bounding box center [87, 118] width 152 height 137
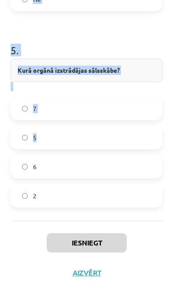
scroll to position [1100, 0]
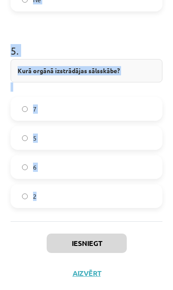
click at [31, 250] on div "Iesniegt Aizvērt" at bounding box center [87, 269] width 152 height 96
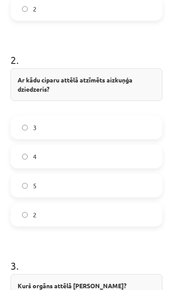
scroll to position [540, 0]
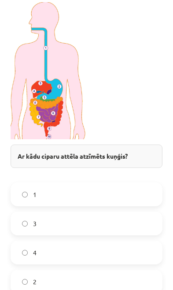
click at [109, 229] on label "3" at bounding box center [86, 224] width 150 height 22
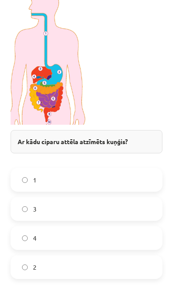
scroll to position [282, 0]
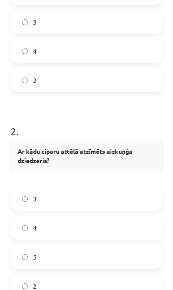
click at [98, 260] on label "5" at bounding box center [86, 257] width 150 height 22
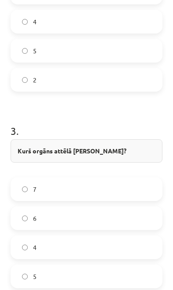
click at [118, 181] on label "7" at bounding box center [86, 189] width 150 height 22
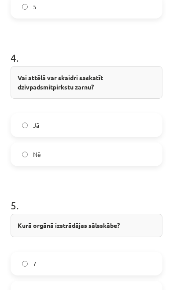
scroll to position [945, 0]
click at [128, 157] on label "Nē" at bounding box center [86, 154] width 150 height 22
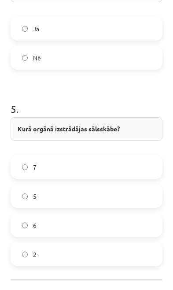
click at [108, 192] on label "5" at bounding box center [86, 196] width 150 height 22
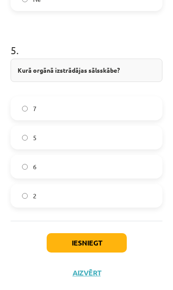
scroll to position [1100, 0]
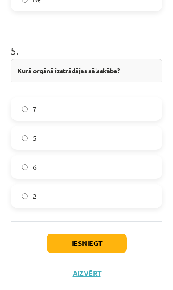
click at [102, 245] on button "Iesniegt" at bounding box center [87, 243] width 80 height 19
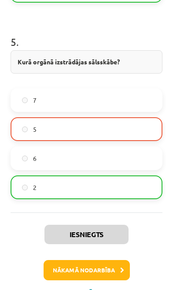
click at [99, 271] on button "Nākamā nodarbība" at bounding box center [87, 270] width 86 height 20
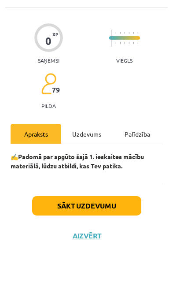
scroll to position [3, 0]
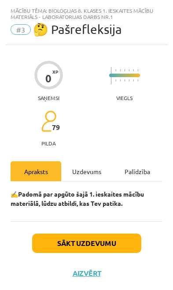
click at [99, 176] on div "Uzdevums" at bounding box center [86, 171] width 51 height 20
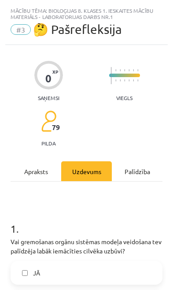
scroll to position [2, 0]
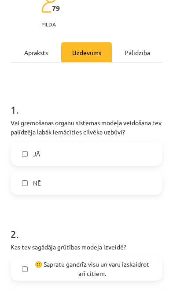
click at [104, 176] on label "NĒ" at bounding box center [86, 183] width 150 height 22
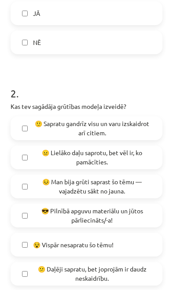
click at [104, 215] on span "😎 Pilnībā apguvu materiālu un jūtos pārliecināts/-a!" at bounding box center [92, 215] width 118 height 19
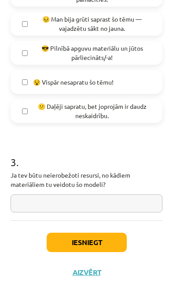
scroll to position [425, 0]
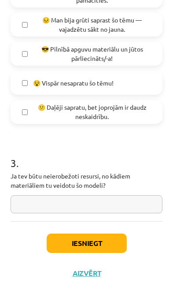
click at [101, 243] on button "Iesniegt" at bounding box center [87, 243] width 80 height 19
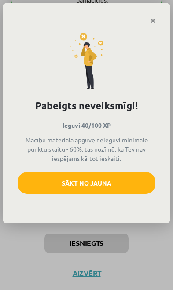
click at [107, 186] on button "Sākt no jauna" at bounding box center [87, 183] width 138 height 22
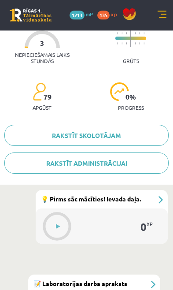
click at [67, 227] on button at bounding box center [58, 227] width 20 height 20
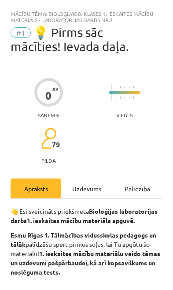
click at [92, 193] on div "Uzdevums" at bounding box center [86, 189] width 51 height 20
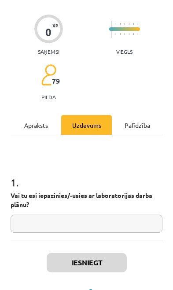
scroll to position [64, 0]
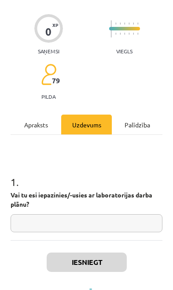
click at [89, 231] on input "text" at bounding box center [87, 223] width 152 height 18
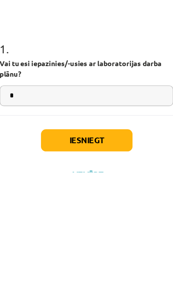
type input "*"
click at [99, 253] on button "Iesniegt" at bounding box center [87, 262] width 80 height 19
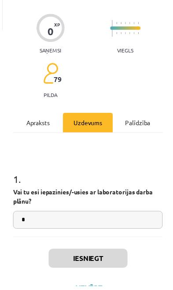
scroll to position [336, 0]
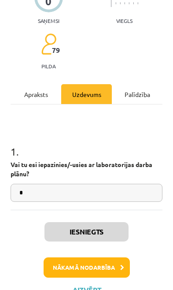
click at [97, 268] on button "Nākamā nodarbība" at bounding box center [87, 268] width 86 height 20
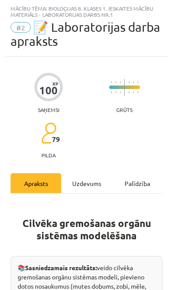
click at [96, 187] on div "Uzdevums" at bounding box center [86, 183] width 51 height 20
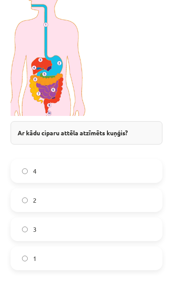
scroll to position [290, 0]
click at [127, 174] on label "4" at bounding box center [86, 171] width 150 height 22
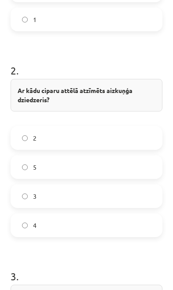
scroll to position [532, 0]
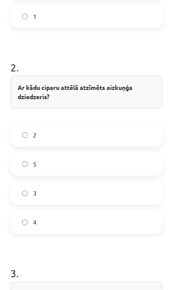
click at [82, 194] on label "3" at bounding box center [86, 193] width 150 height 22
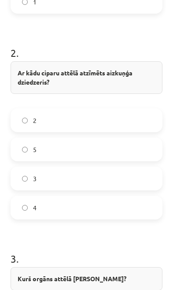
scroll to position [547, 0]
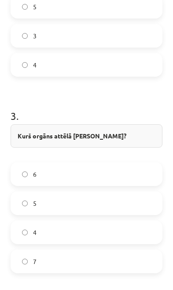
click at [83, 235] on label "4" at bounding box center [86, 232] width 150 height 22
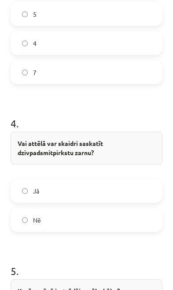
scroll to position [879, 0]
click at [104, 192] on label "Jā" at bounding box center [86, 191] width 150 height 22
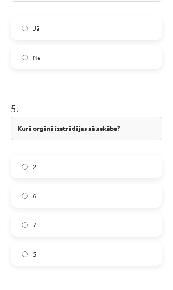
click at [87, 224] on label "7" at bounding box center [86, 225] width 150 height 22
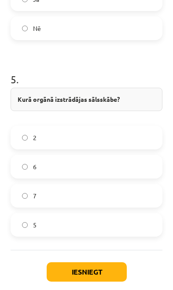
scroll to position [1071, 0]
click at [88, 274] on button "Iesniegt" at bounding box center [87, 271] width 80 height 19
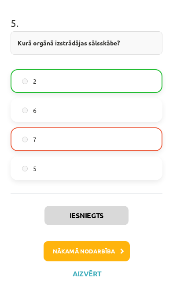
click at [100, 255] on button "Nākamā nodarbība" at bounding box center [87, 251] width 86 height 20
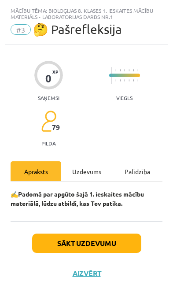
click at [100, 252] on button "Sākt uzdevumu" at bounding box center [86, 243] width 109 height 19
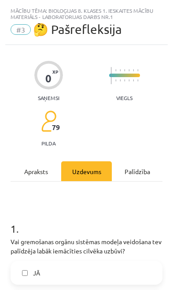
click at [91, 273] on label "JĀ" at bounding box center [86, 273] width 150 height 22
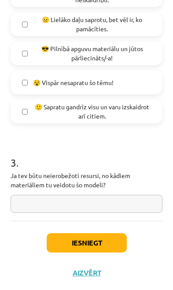
scroll to position [425, 0]
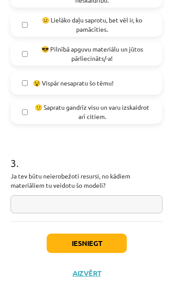
click at [89, 245] on button "Iesniegt" at bounding box center [87, 243] width 80 height 19
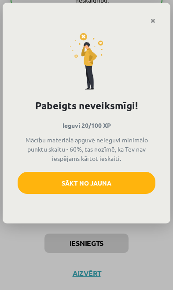
click at [134, 186] on button "Sākt no jauna" at bounding box center [87, 183] width 138 height 22
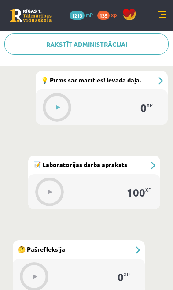
scroll to position [376, 0]
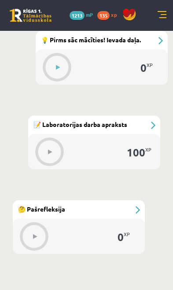
click at [67, 70] on button at bounding box center [58, 67] width 20 height 20
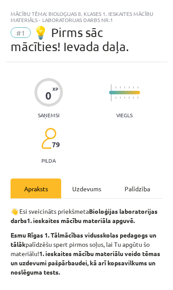
click at [91, 187] on div "Uzdevums" at bounding box center [86, 189] width 51 height 20
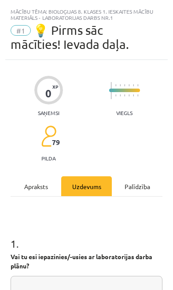
click at [92, 189] on div "Uzdevums" at bounding box center [86, 186] width 51 height 20
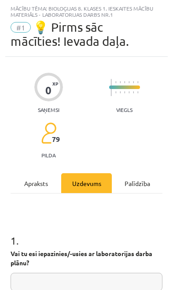
click at [86, 269] on div "1 . Vai tu esi iepazinies/-usies ar laboratorijas darba plānu?" at bounding box center [87, 255] width 152 height 72
click at [89, 274] on input "text" at bounding box center [87, 282] width 152 height 18
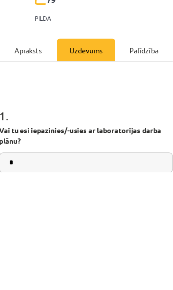
type input "*"
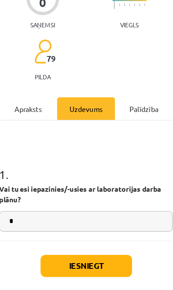
scroll to position [57, 0]
click at [90, 259] on button "Iesniegt" at bounding box center [87, 268] width 80 height 19
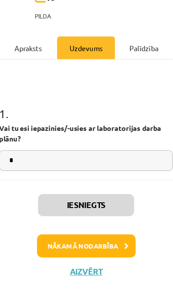
click at [72, 241] on button "Nākamā nodarbība" at bounding box center [87, 251] width 86 height 20
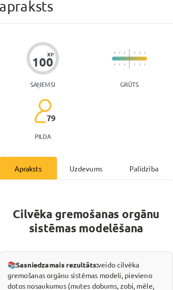
click at [77, 173] on div "Uzdevums" at bounding box center [86, 183] width 51 height 20
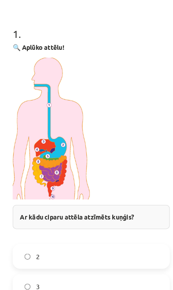
scroll to position [392, 0]
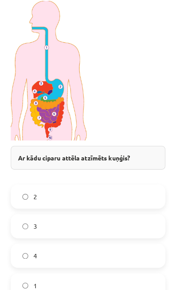
click at [112, 196] on label "2" at bounding box center [86, 198] width 150 height 22
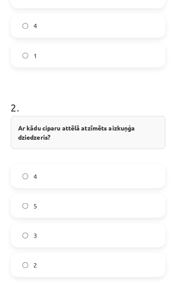
click at [117, 199] on label "5" at bounding box center [86, 207] width 150 height 22
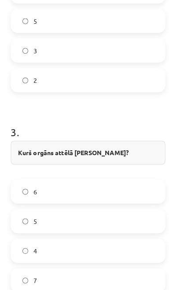
click at [110, 248] on label "4" at bounding box center [86, 252] width 150 height 22
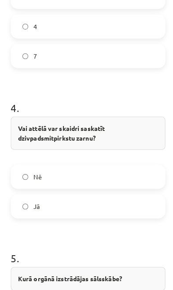
scroll to position [892, 0]
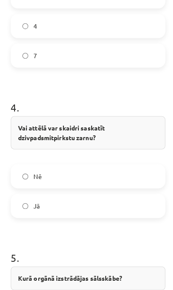
click at [123, 176] on label "Nē" at bounding box center [86, 179] width 150 height 22
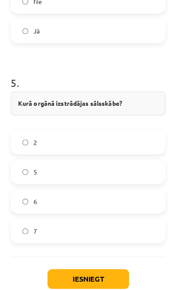
scroll to position [1064, 0]
click at [127, 138] on label "2" at bounding box center [86, 145] width 150 height 22
click at [102, 270] on button "Iesniegt" at bounding box center [87, 279] width 80 height 19
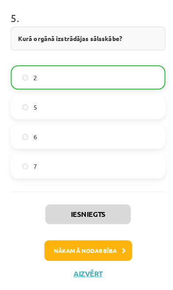
click at [109, 247] on button "Nākamā nodarbība" at bounding box center [87, 251] width 86 height 20
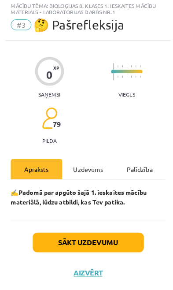
click at [94, 165] on div "Uzdevums" at bounding box center [86, 171] width 51 height 20
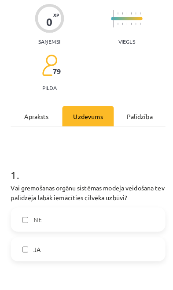
click at [89, 215] on label "NĒ" at bounding box center [86, 221] width 150 height 22
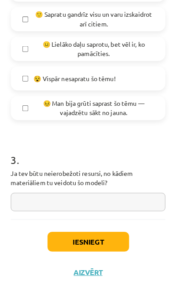
scroll to position [425, 0]
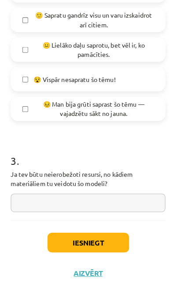
click at [100, 238] on button "Iesniegt" at bounding box center [87, 243] width 80 height 19
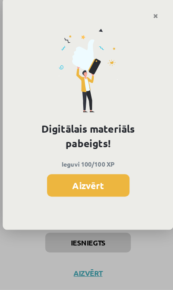
scroll to position [376, 0]
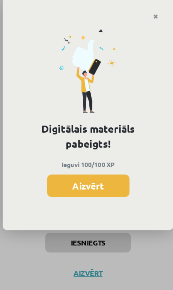
click at [108, 182] on button "Aizvērt" at bounding box center [86, 187] width 81 height 22
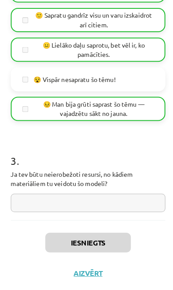
click at [90, 269] on button "Aizvērt" at bounding box center [87, 273] width 34 height 9
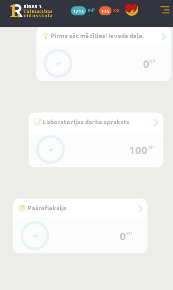
click at [162, 12] on link at bounding box center [162, 15] width 9 height 9
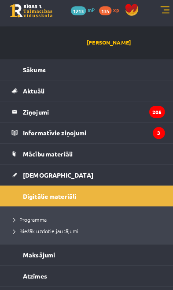
click at [112, 174] on link "[DEMOGRAPHIC_DATA]" at bounding box center [86, 177] width 151 height 20
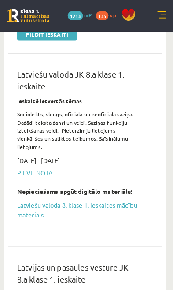
scroll to position [261, 0]
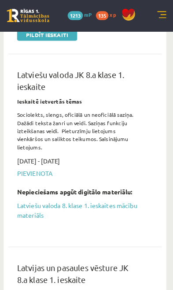
click at [120, 198] on link "Latviešu valoda 8. klase 1. ieskaites mācību materiāls" at bounding box center [80, 207] width 120 height 19
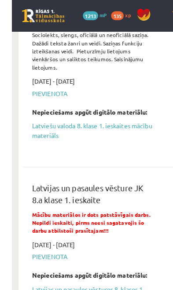
scroll to position [340, 0]
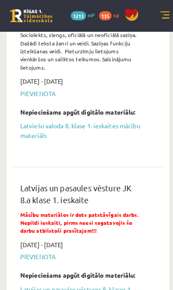
click at [82, 280] on link "Latvijas un pasaules vēstures 8. klases 1. ieskaites mācību materiāls" at bounding box center [80, 289] width 120 height 19
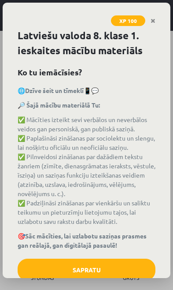
click at [114, 270] on button "Sapratu" at bounding box center [87, 270] width 138 height 22
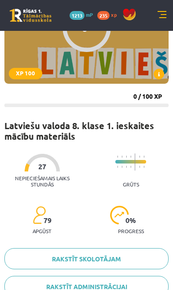
scroll to position [91, 0]
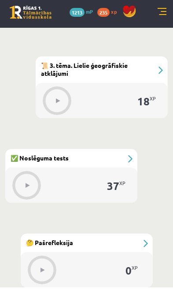
scroll to position [686, 0]
